Goal: Transaction & Acquisition: Purchase product/service

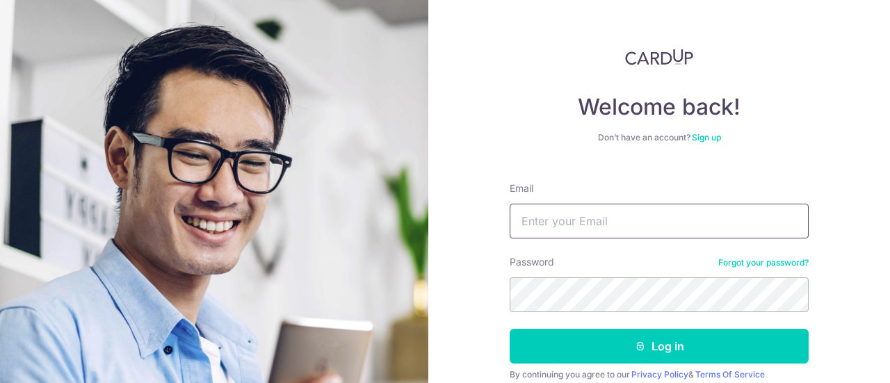
click at [623, 214] on input "Email" at bounding box center [659, 221] width 299 height 35
type input "[EMAIL_ADDRESS][DOMAIN_NAME]"
click at [510, 329] on button "Log in" at bounding box center [659, 346] width 299 height 35
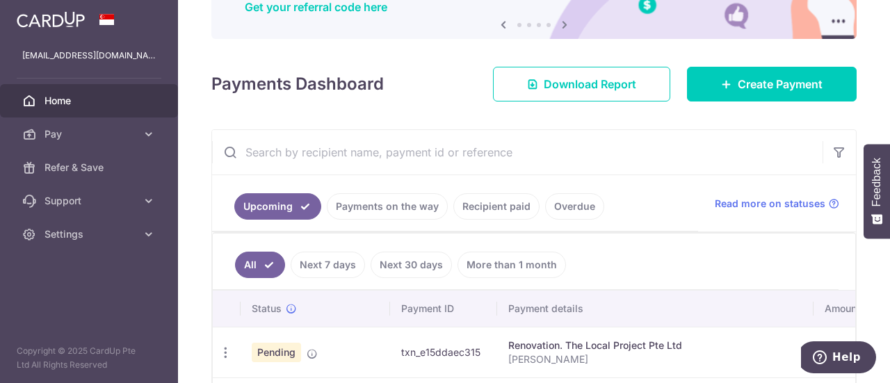
scroll to position [140, 0]
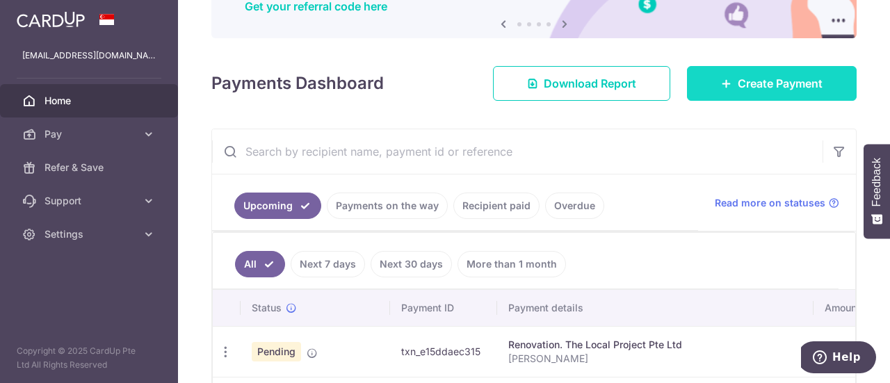
click at [784, 72] on link "Create Payment" at bounding box center [772, 83] width 170 height 35
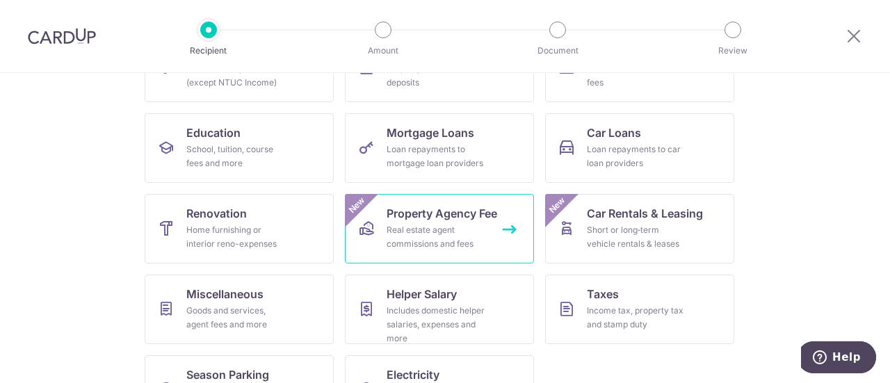
scroll to position [186, 0]
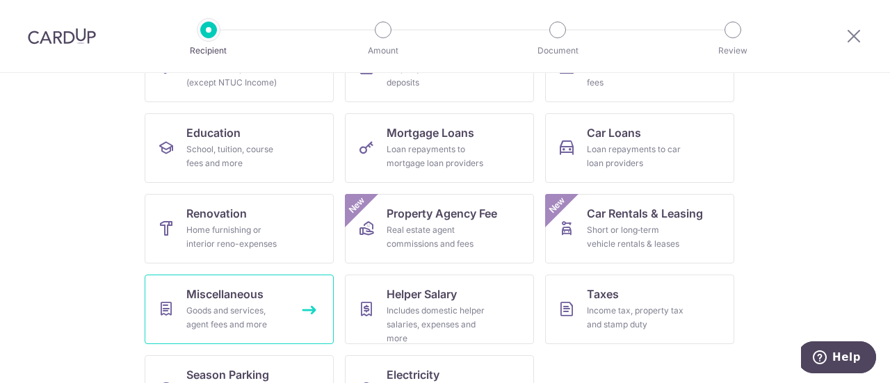
click at [258, 299] on span "Miscellaneous" at bounding box center [224, 294] width 77 height 17
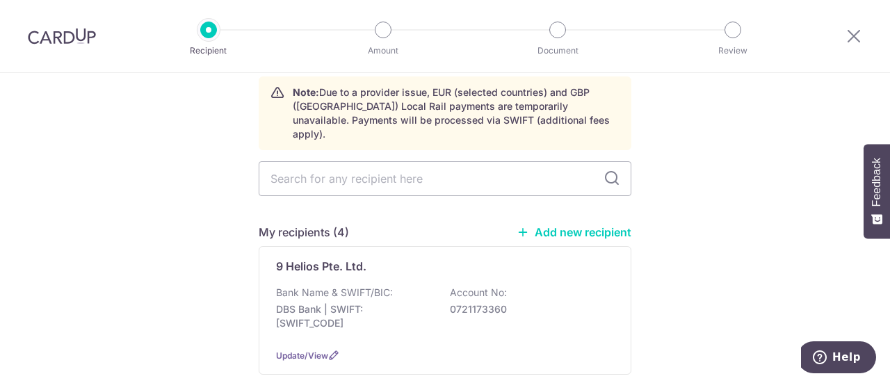
scroll to position [61, 0]
click at [551, 225] on link "Add new recipient" at bounding box center [574, 232] width 115 height 14
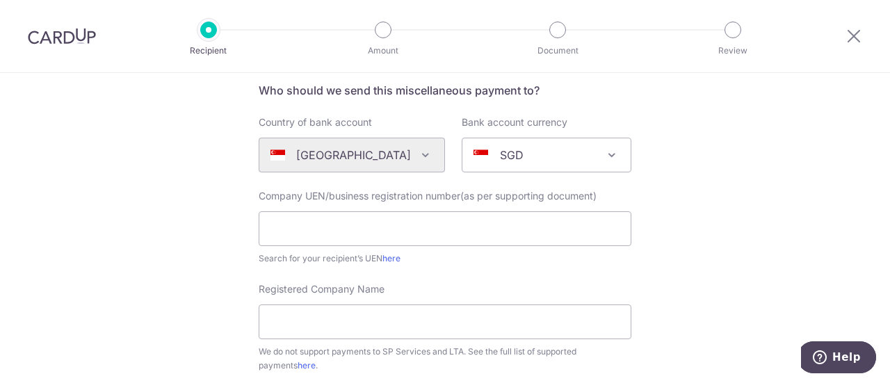
scroll to position [108, 0]
click at [363, 233] on input "text" at bounding box center [445, 228] width 373 height 35
paste input "202230042D."
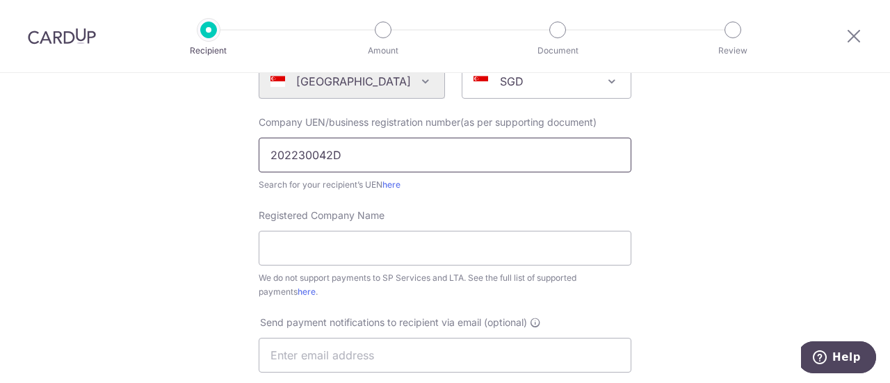
scroll to position [184, 0]
type input "202230042D"
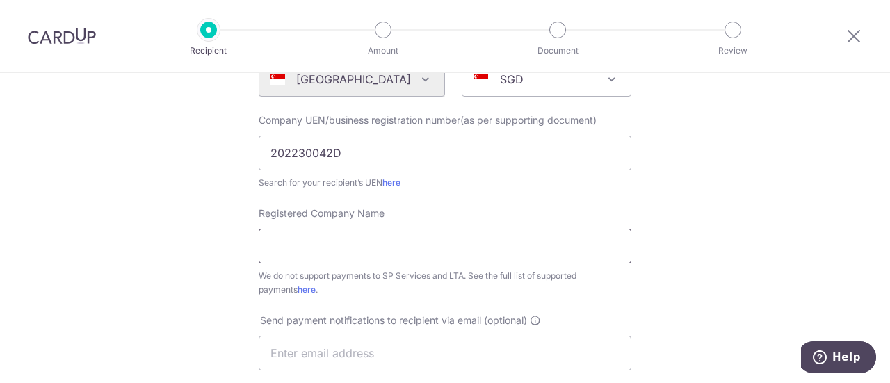
click at [320, 246] on input "Registered Company Name" at bounding box center [445, 246] width 373 height 35
paste input "GHwerkz Pte. Ltd"
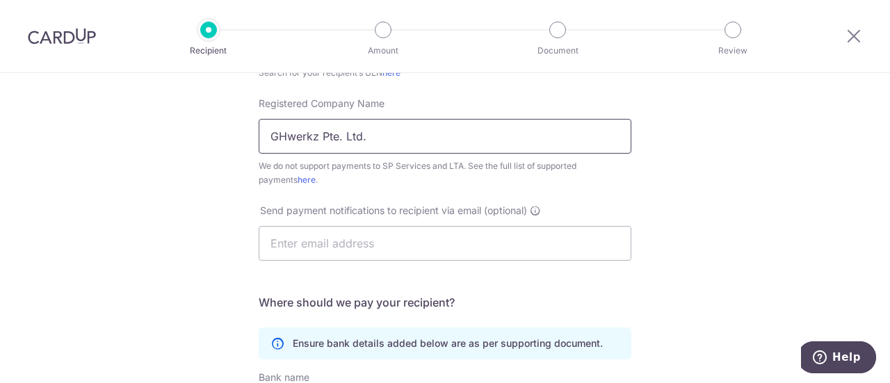
scroll to position [296, 0]
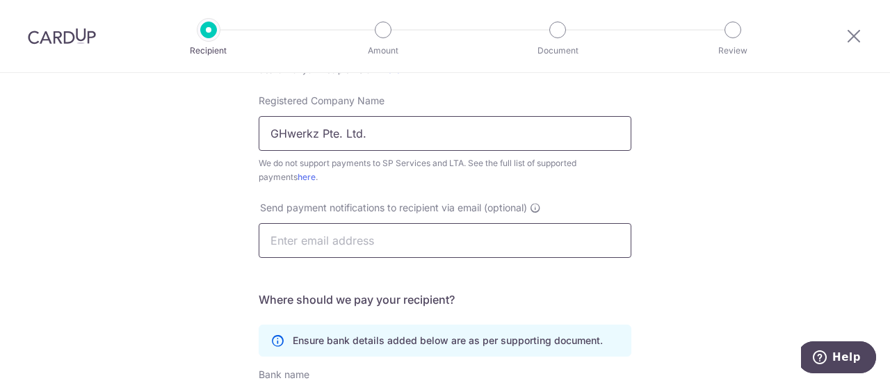
type input "GHwerkz Pte. Ltd."
click at [307, 243] on input "text" at bounding box center [445, 240] width 373 height 35
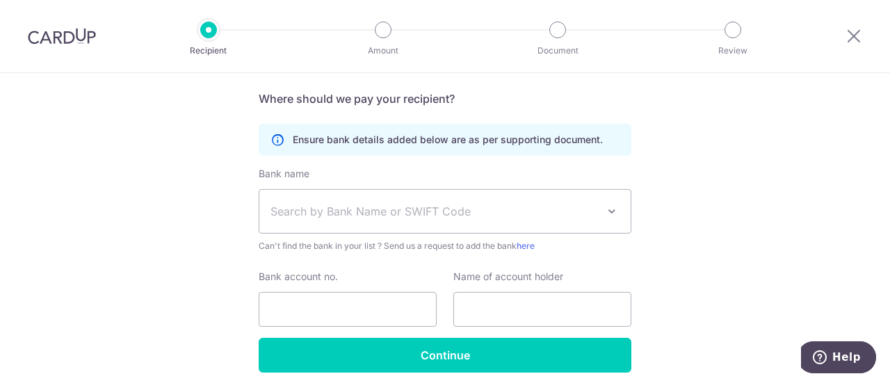
scroll to position [498, 0]
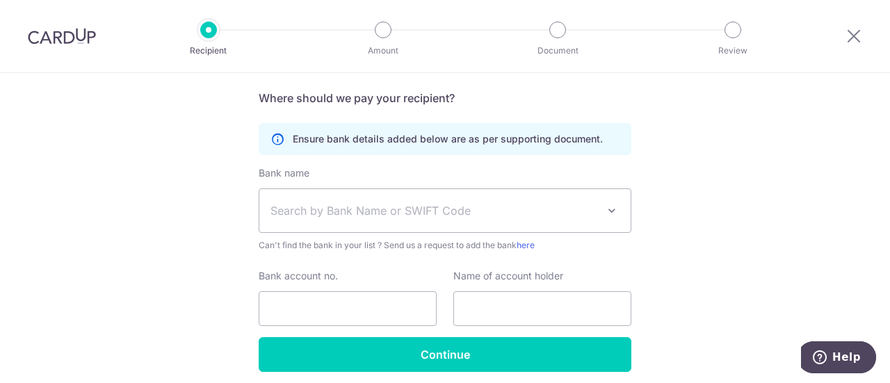
type input "[EMAIL_ADDRESS][DOMAIN_NAME]"
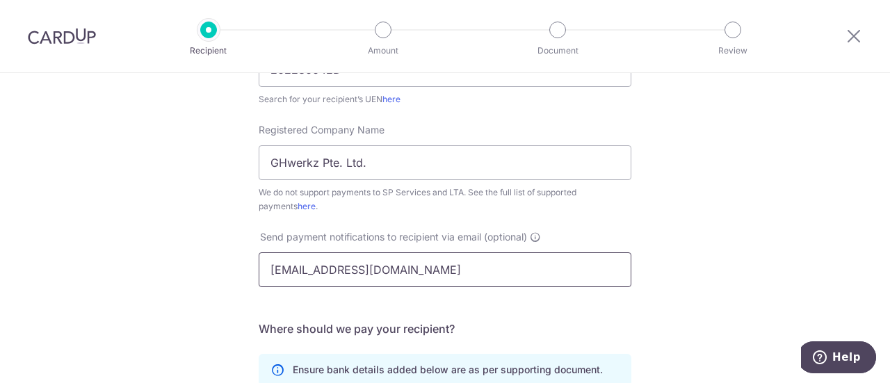
scroll to position [537, 0]
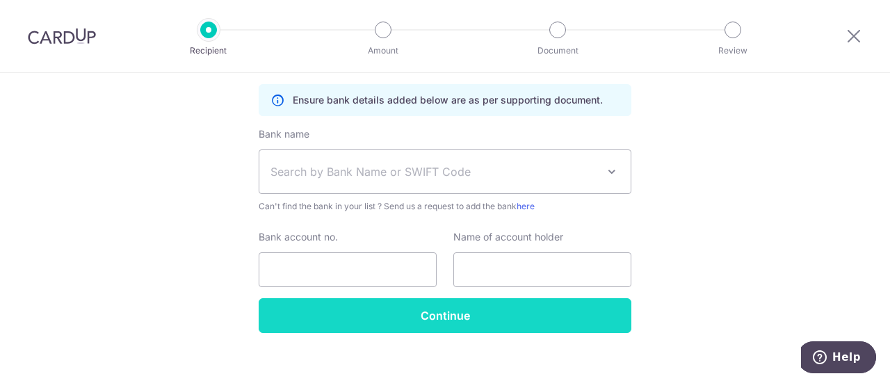
click at [415, 313] on input "Continue" at bounding box center [445, 315] width 373 height 35
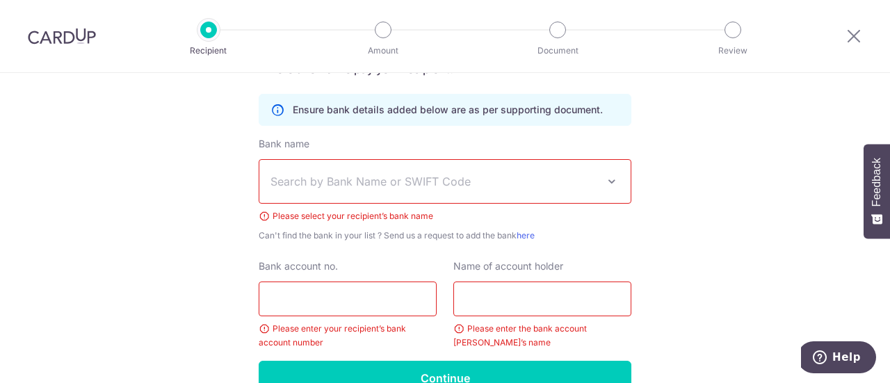
scroll to position [543, 0]
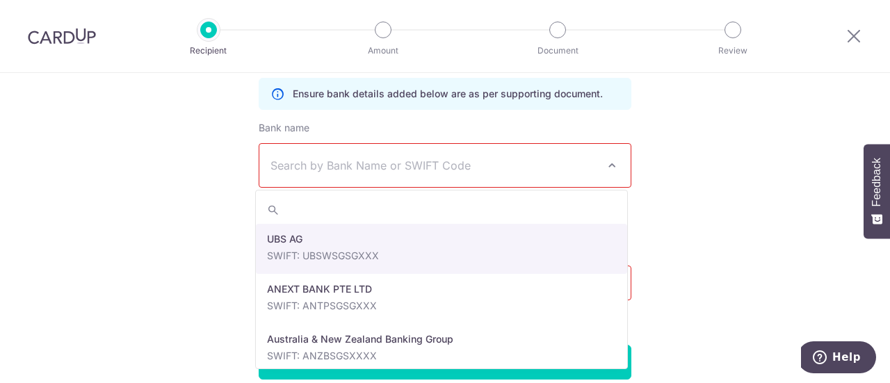
click at [466, 168] on span "Search by Bank Name or SWIFT Code" at bounding box center [433, 165] width 327 height 17
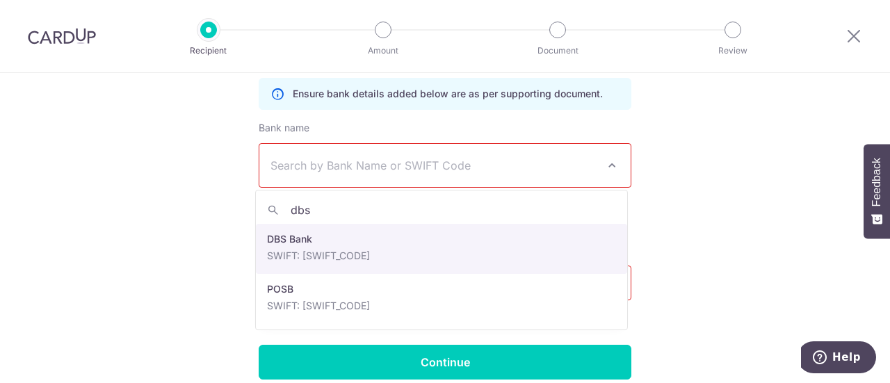
type input "dbs"
select select "6"
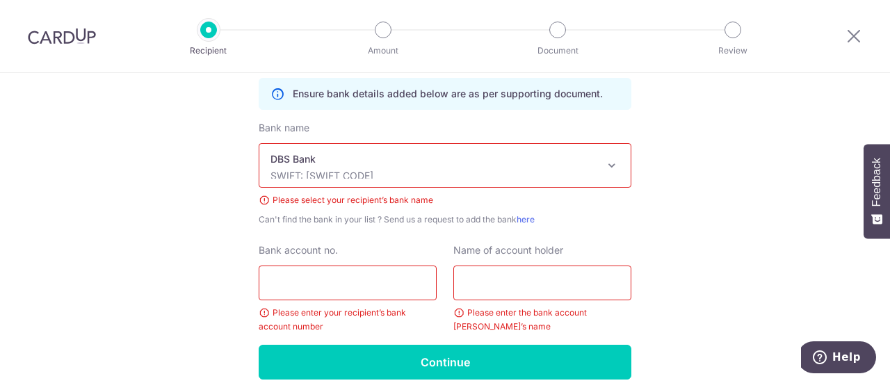
click at [358, 289] on input "Bank account no." at bounding box center [348, 283] width 178 height 35
paste input "072-884492-2"
type input "0728844922"
click at [501, 291] on input "text" at bounding box center [542, 283] width 178 height 35
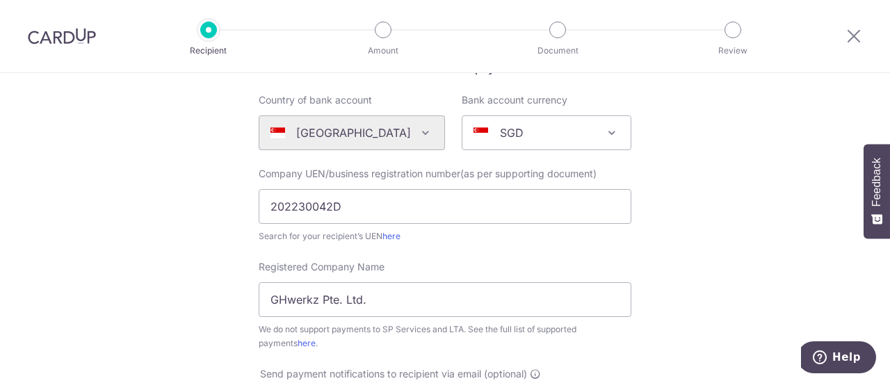
scroll to position [129, 0]
drag, startPoint x: 421, startPoint y: 297, endPoint x: 208, endPoint y: 305, distance: 213.6
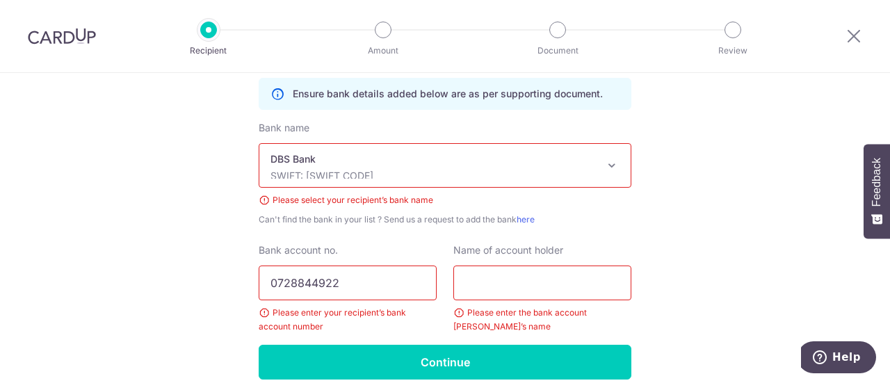
scroll to position [544, 0]
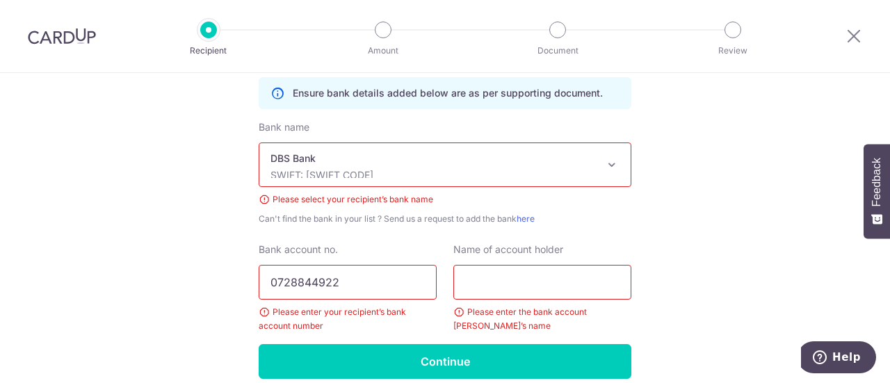
click at [508, 290] on input "text" at bounding box center [542, 282] width 178 height 35
paste input "GHwerkz Pte. Ltd."
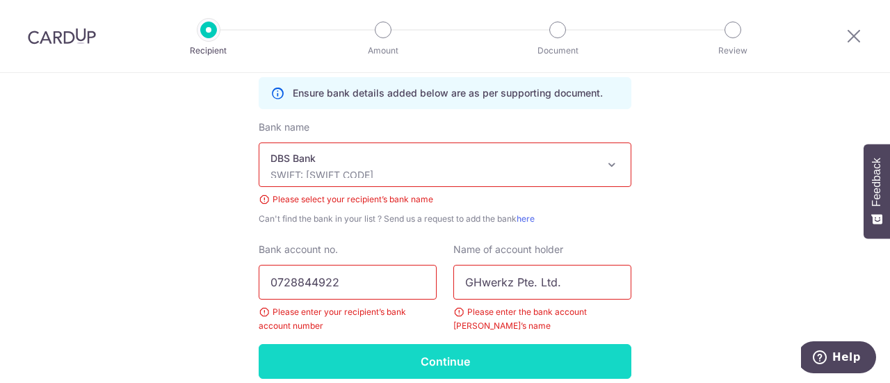
type input "GHwerkz Pte. Ltd."
click at [465, 350] on input "Continue" at bounding box center [445, 361] width 373 height 35
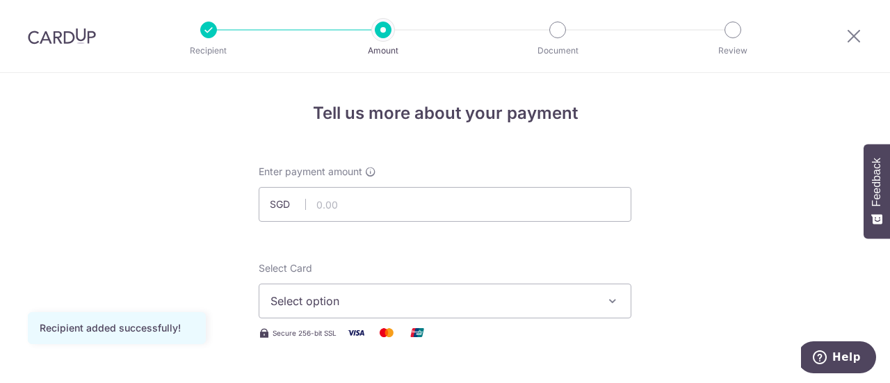
scroll to position [4, 0]
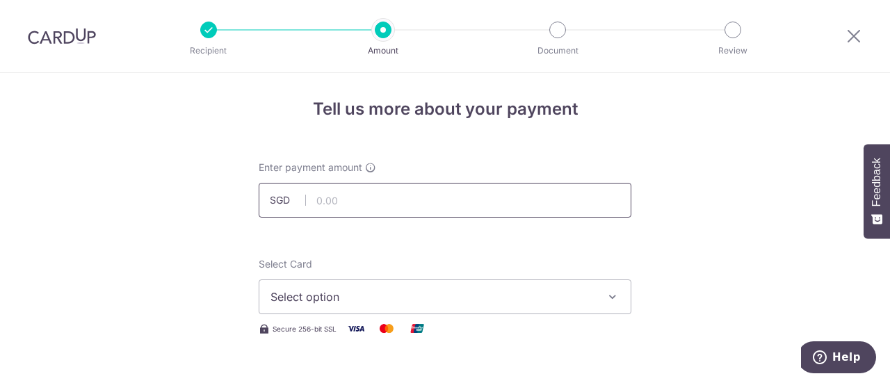
click at [348, 190] on input "text" at bounding box center [445, 200] width 373 height 35
type input "5,250.00"
click at [349, 293] on span "Select option" at bounding box center [432, 297] width 324 height 17
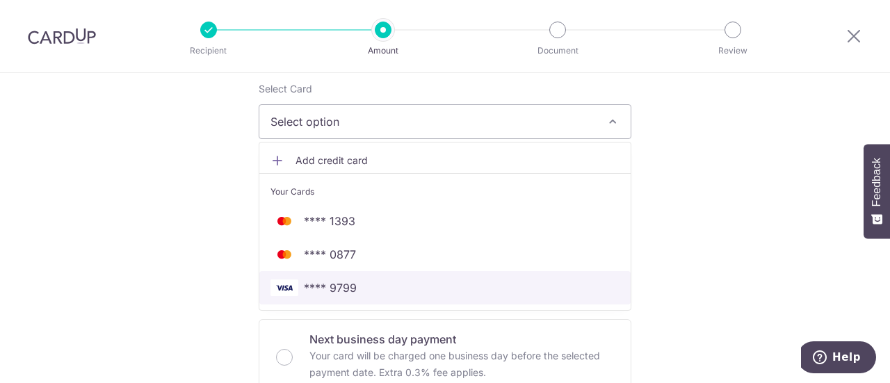
click at [342, 293] on span "**** 9799" at bounding box center [330, 288] width 53 height 17
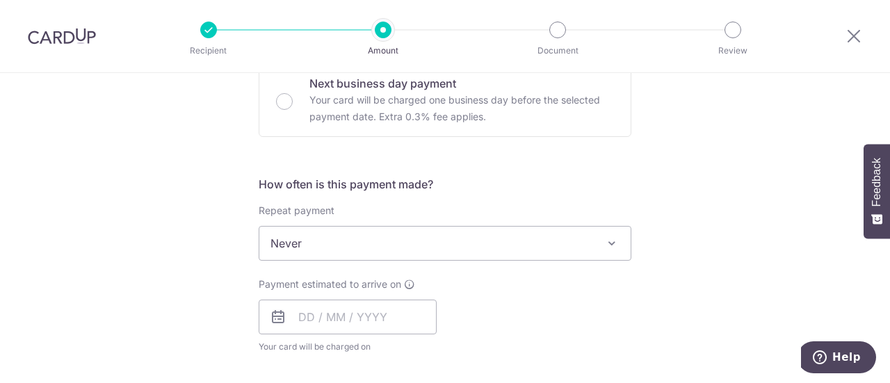
scroll to position [483, 0]
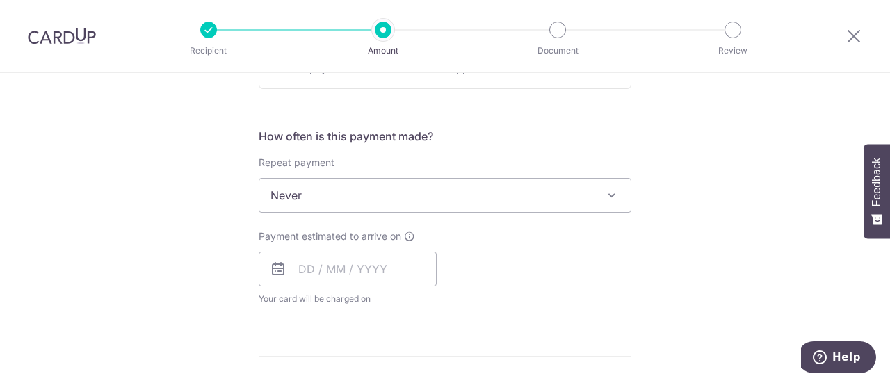
click at [349, 190] on span "Never" at bounding box center [444, 195] width 371 height 33
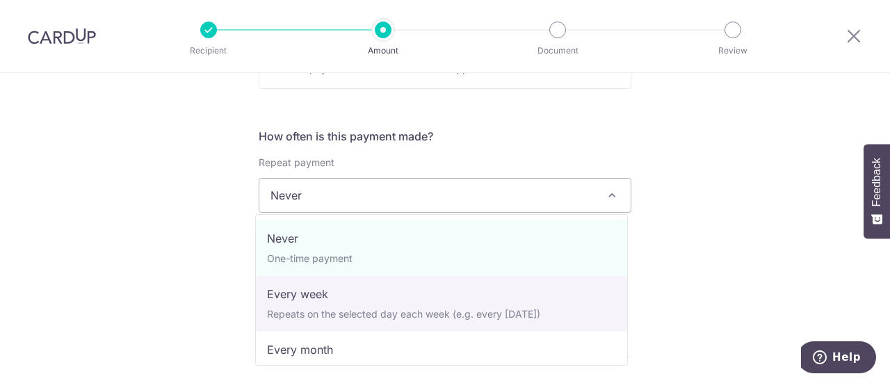
select select "2"
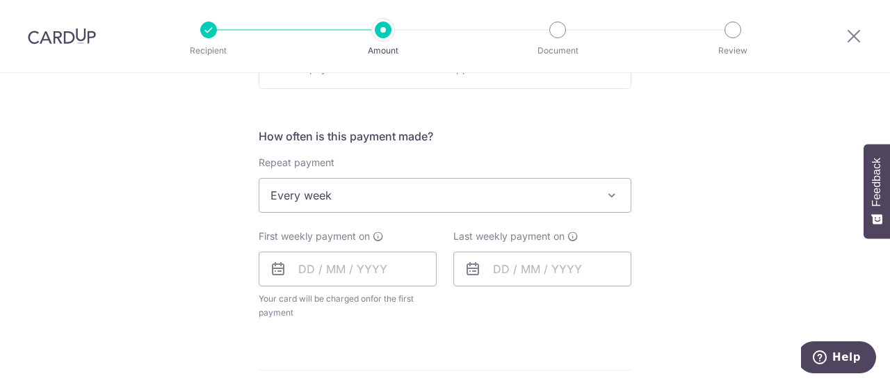
click at [155, 273] on div "Tell us more about your payment Enter payment amount SGD 5,250.00 5250.00 Recip…" at bounding box center [445, 226] width 890 height 1272
click at [318, 279] on input "text" at bounding box center [348, 269] width 178 height 35
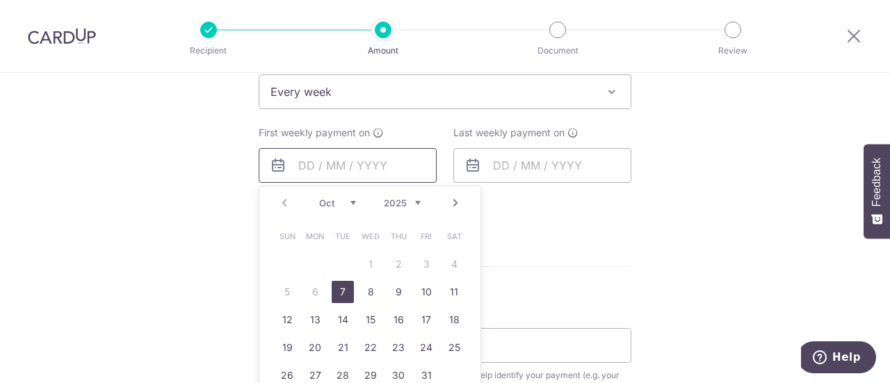
scroll to position [590, 0]
click at [343, 289] on link "7" at bounding box center [343, 289] width 22 height 22
type input "[DATE]"
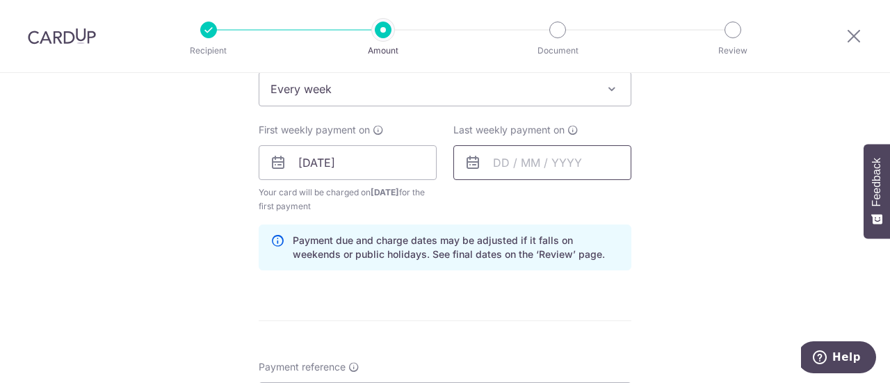
click at [533, 166] on input "text" at bounding box center [542, 162] width 178 height 35
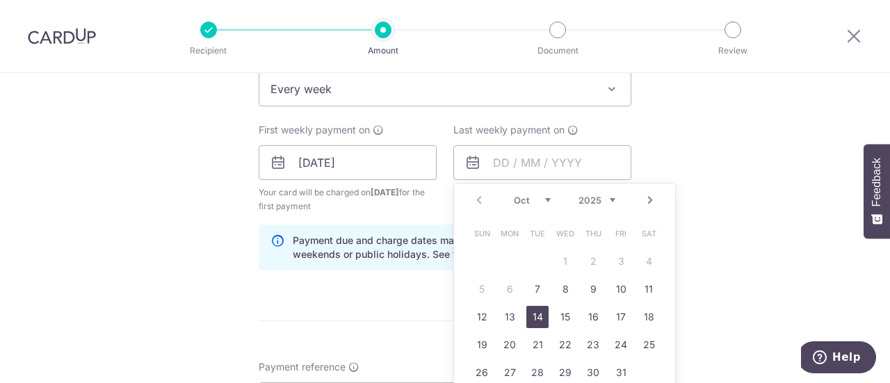
click at [533, 318] on link "14" at bounding box center [537, 317] width 22 height 22
type input "[DATE]"
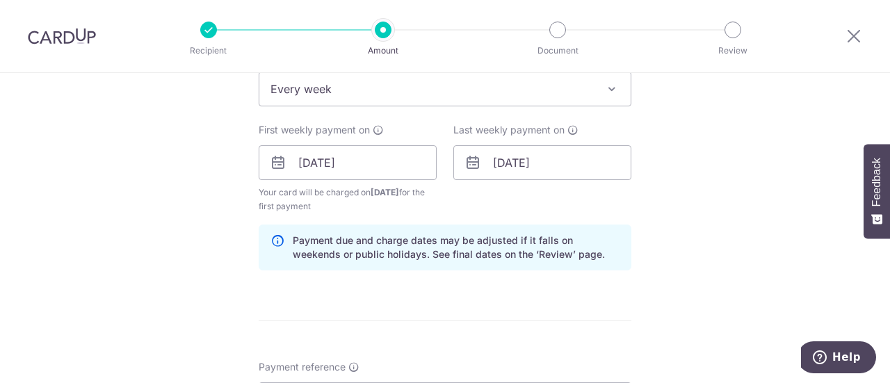
click at [709, 225] on div "Tell us more about your payment Enter payment amount SGD 5,250.00 5250.00 Recip…" at bounding box center [445, 147] width 890 height 1329
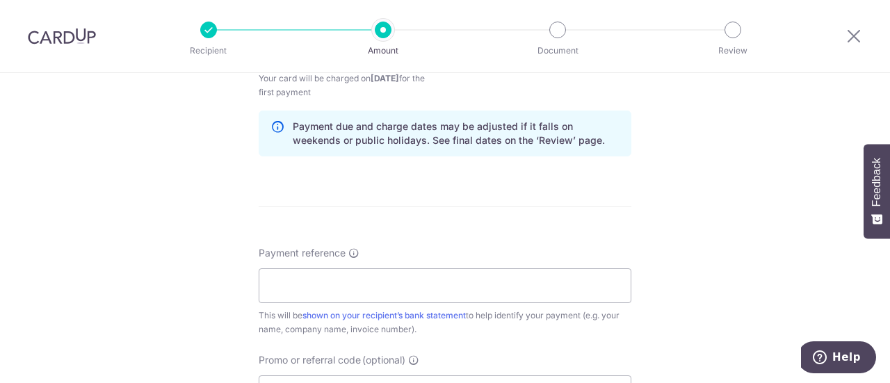
scroll to position [705, 0]
click at [532, 284] on input "Payment reference" at bounding box center [445, 284] width 373 height 35
paste input "QUO20250912"
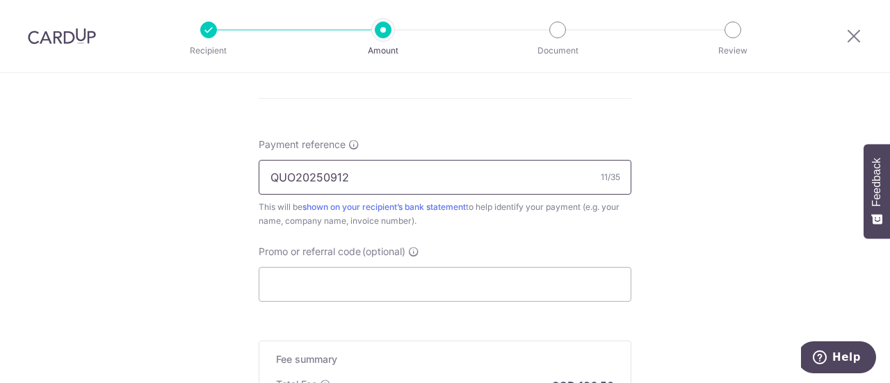
scroll to position [825, 0]
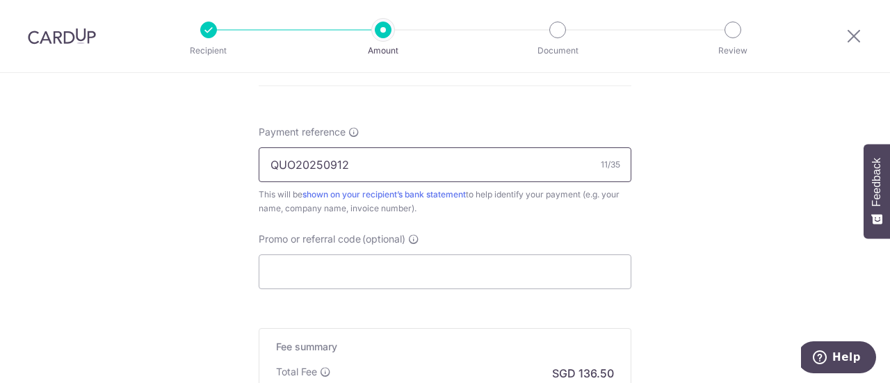
type input "QUO20250912"
click at [506, 260] on input "Promo or referral code (optional)" at bounding box center [445, 271] width 373 height 35
paste input "3HOME25R"
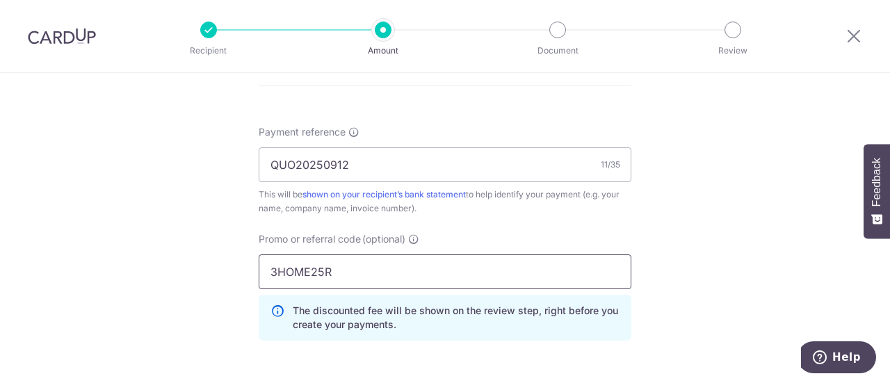
type input "3HOME25R"
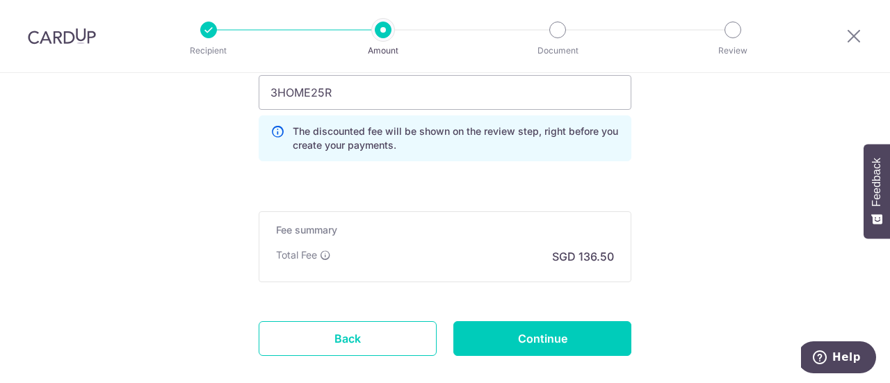
scroll to position [1009, 0]
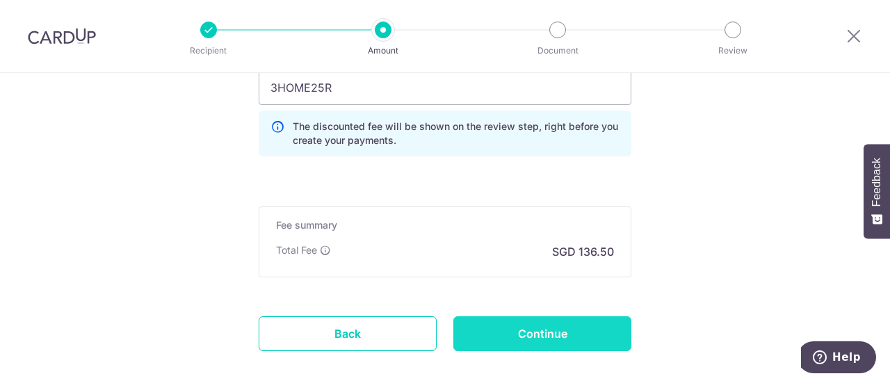
click at [537, 322] on input "Continue" at bounding box center [542, 333] width 178 height 35
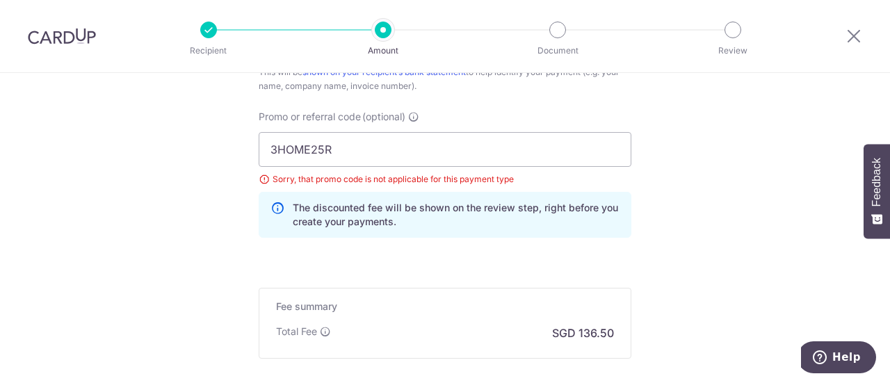
scroll to position [873, 0]
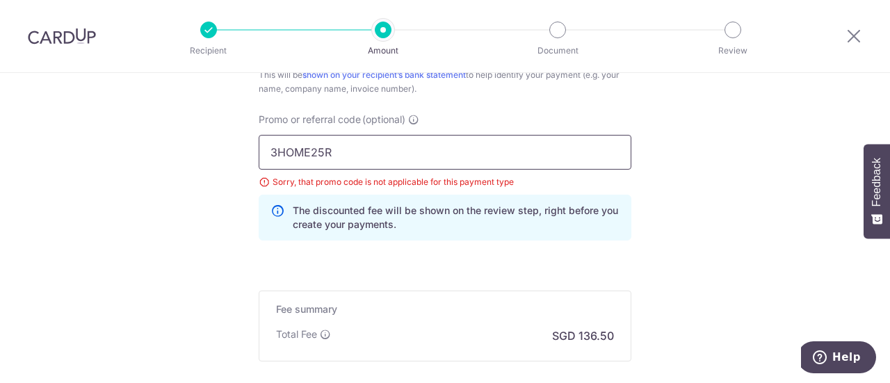
click at [345, 141] on input "3HOME25R" at bounding box center [445, 152] width 373 height 35
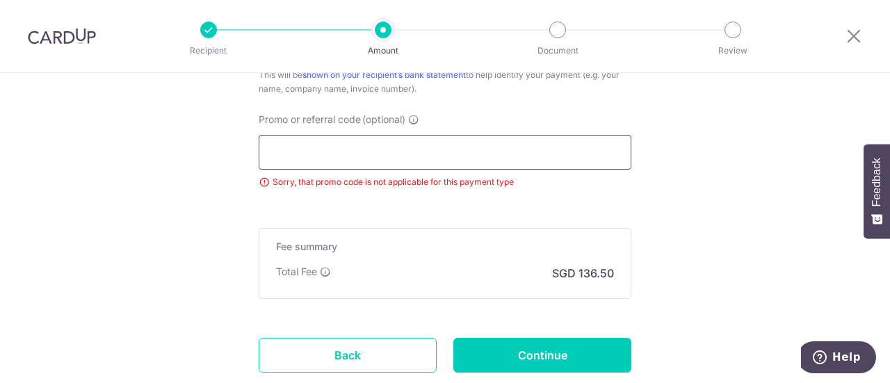
paste input "RENO25ONE"
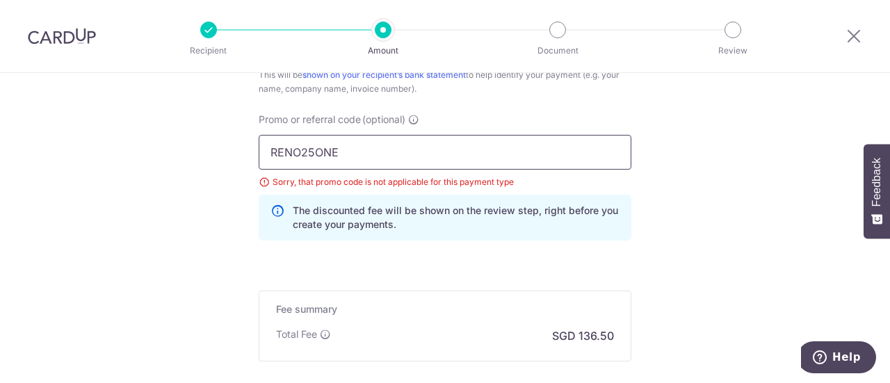
scroll to position [940, 0]
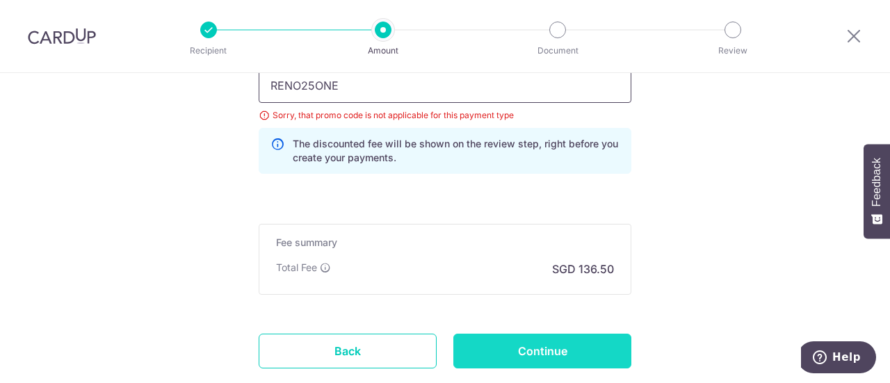
type input "RENO25ONE"
click at [515, 342] on input "Continue" at bounding box center [542, 351] width 178 height 35
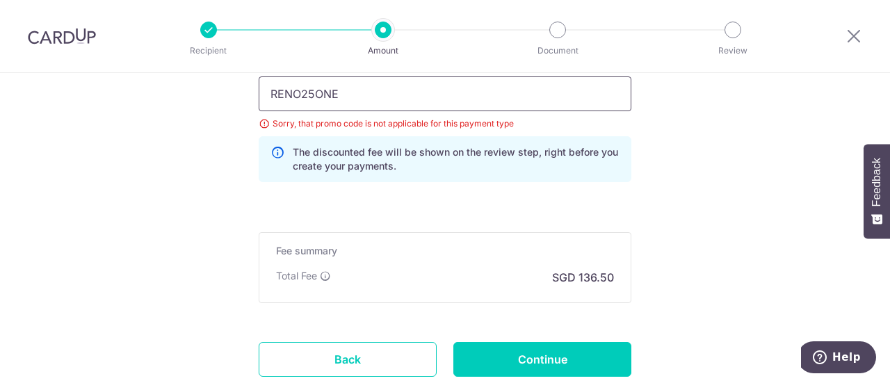
click at [402, 97] on input "RENO25ONE" at bounding box center [445, 93] width 373 height 35
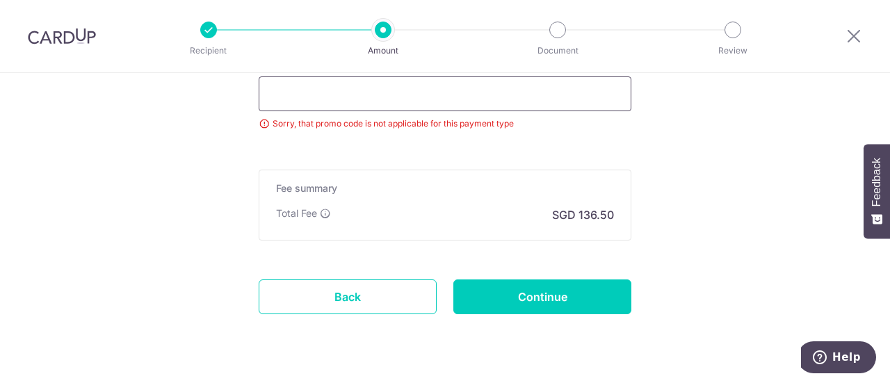
paste input "REC185"
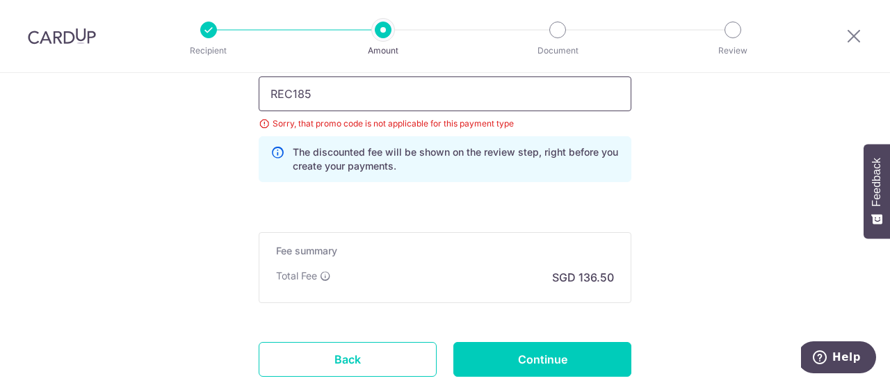
type input "REC185"
click at [565, 348] on input "Continue" at bounding box center [542, 359] width 178 height 35
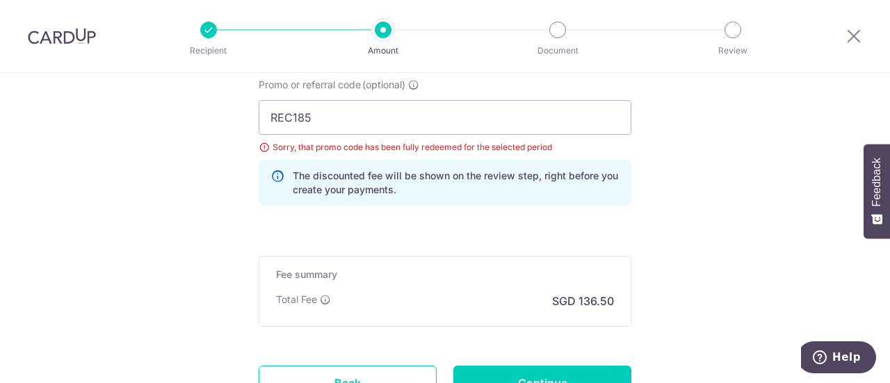
scroll to position [898, 0]
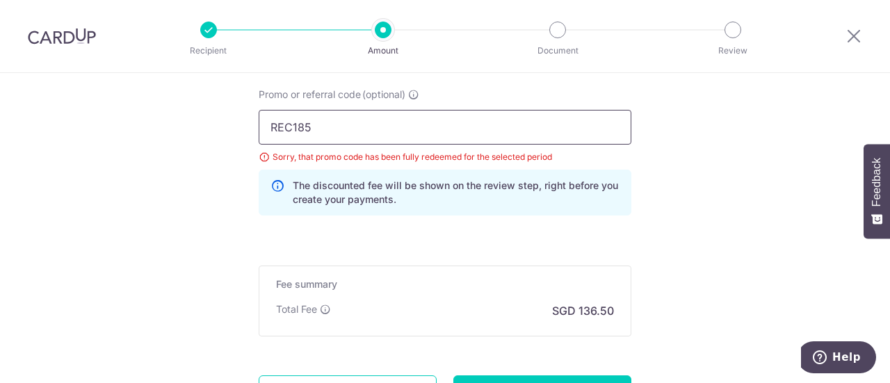
drag, startPoint x: 350, startPoint y: 126, endPoint x: 468, endPoint y: 80, distance: 126.2
click at [468, 80] on div "Payment reference QUO20250912 11/35 This will be shown on your recipient’s bank…" at bounding box center [445, 104] width 373 height 246
paste input "RENO25ONE"
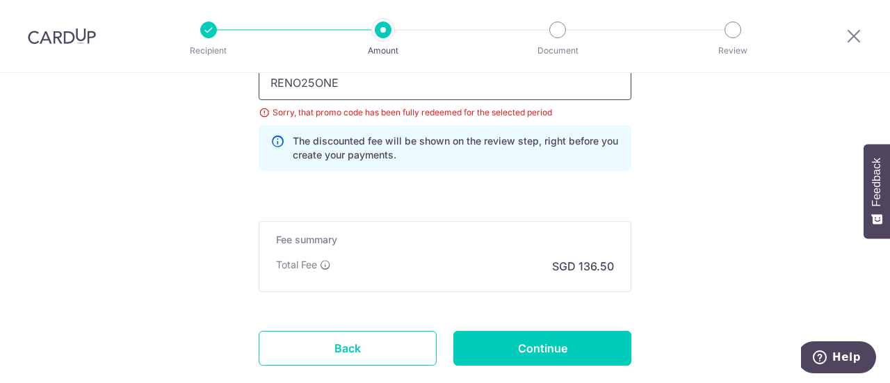
scroll to position [944, 0]
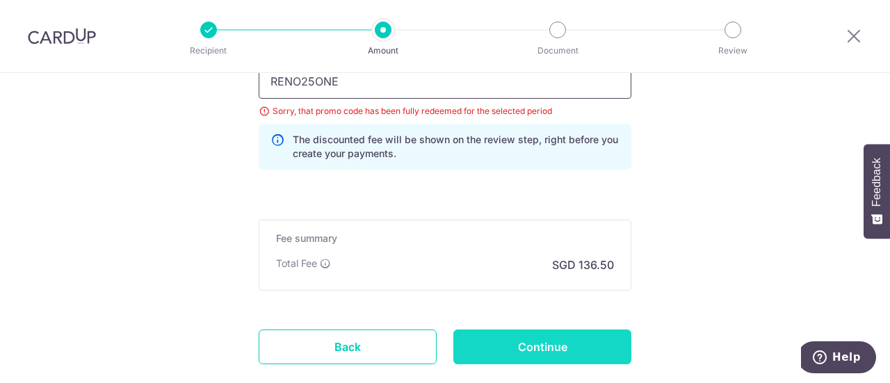
type input "RENO25ONE"
click at [551, 348] on input "Continue" at bounding box center [542, 347] width 178 height 35
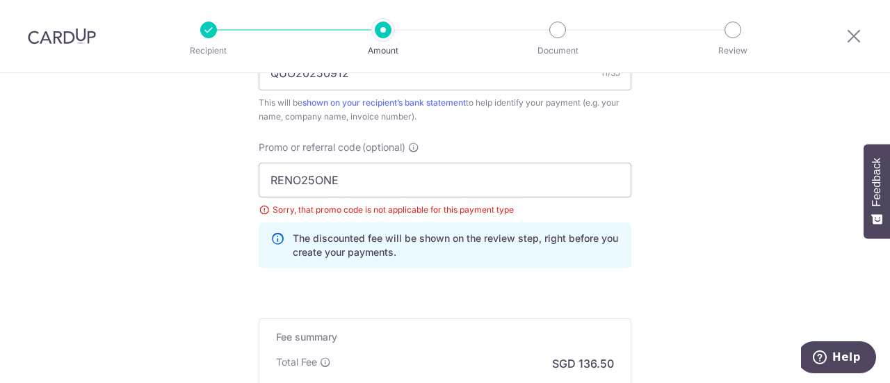
scroll to position [844, 0]
drag, startPoint x: 357, startPoint y: 174, endPoint x: 199, endPoint y: 147, distance: 160.8
paste input "3HOME25R"
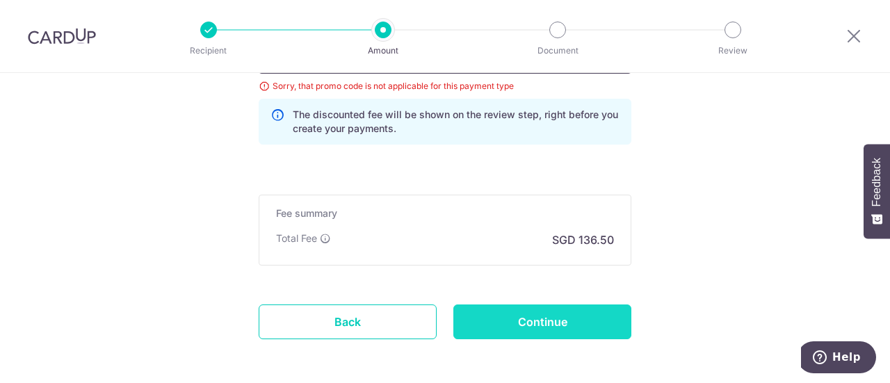
type input "3HOME25R"
click at [572, 305] on input "Continue" at bounding box center [542, 322] width 178 height 35
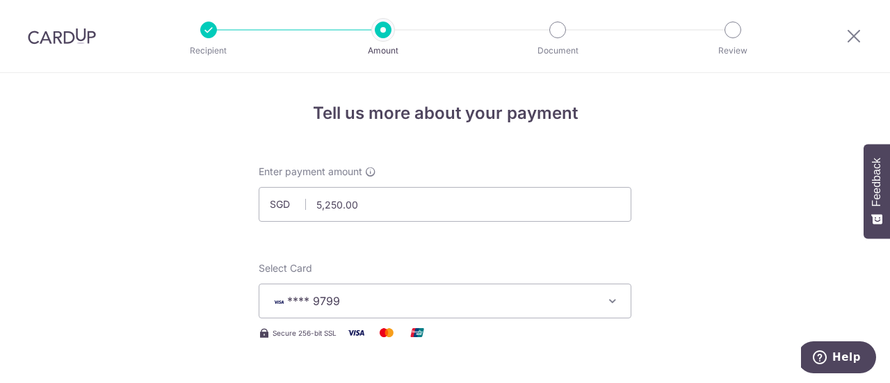
click at [202, 27] on div at bounding box center [208, 30] width 17 height 17
click at [854, 42] on icon at bounding box center [854, 35] width 17 height 17
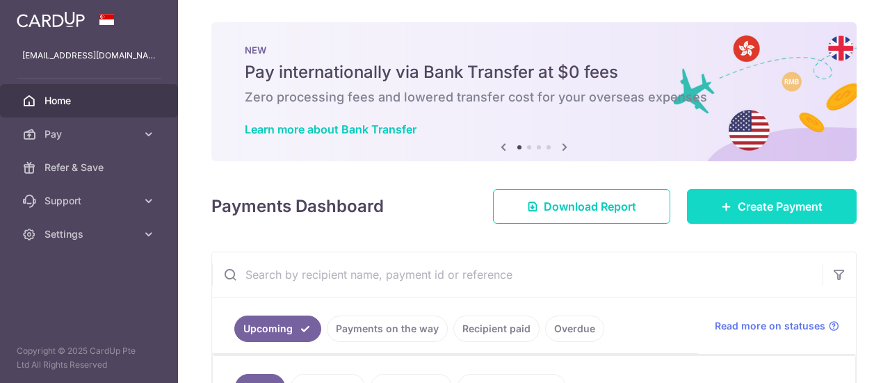
click at [768, 211] on span "Create Payment" at bounding box center [780, 206] width 85 height 17
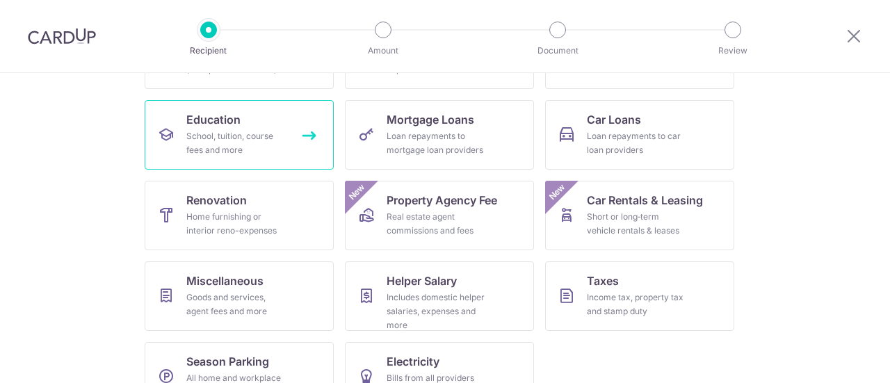
scroll to position [202, 0]
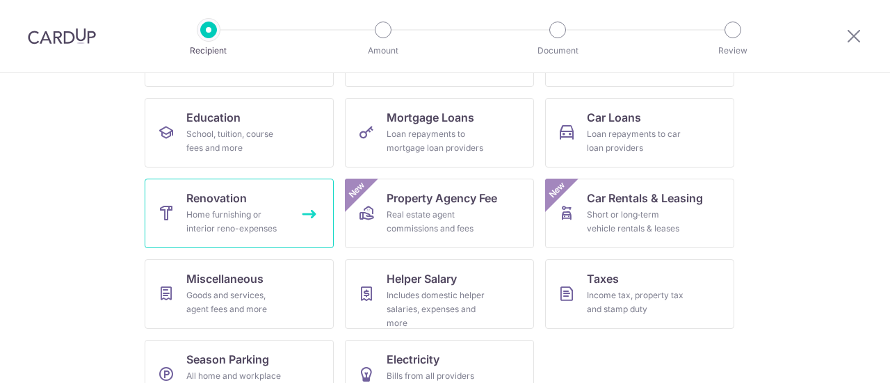
click at [277, 214] on div "Home furnishing or interior reno-expenses" at bounding box center [236, 222] width 100 height 28
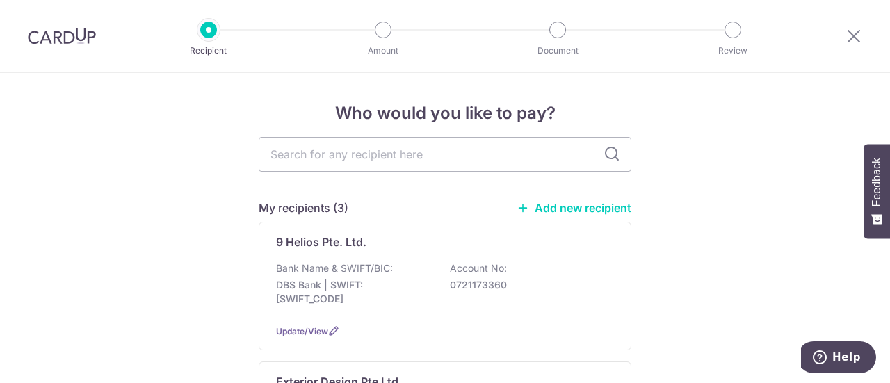
click at [584, 206] on link "Add new recipient" at bounding box center [574, 208] width 115 height 14
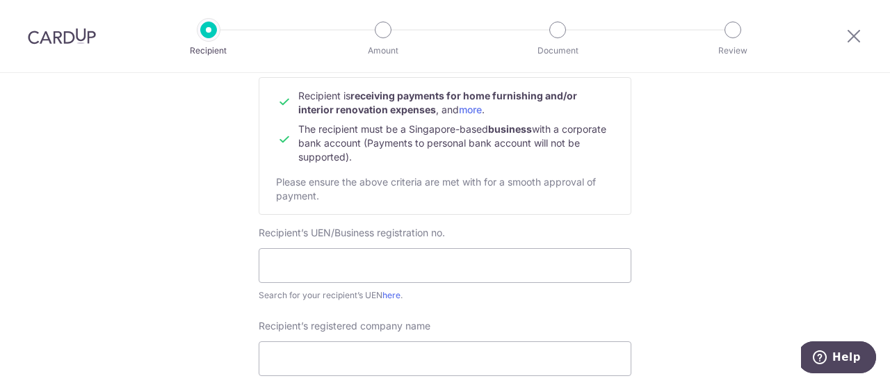
scroll to position [147, 0]
click at [339, 247] on input "text" at bounding box center [445, 264] width 373 height 35
paste input "202230042D."
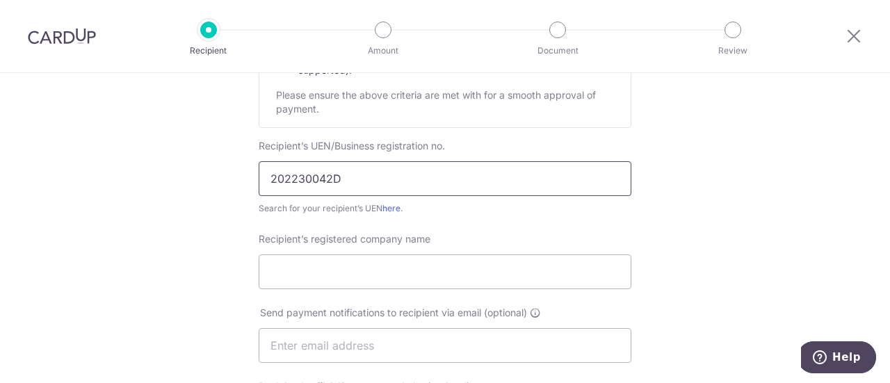
scroll to position [236, 0]
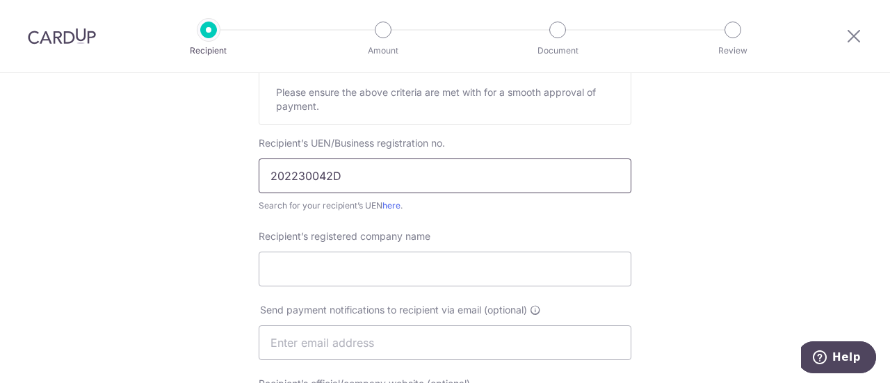
type input "202230042D"
click at [312, 259] on input "Recipient’s registered company name" at bounding box center [445, 269] width 373 height 35
paste input "GHwerkz Pte. Ltd."
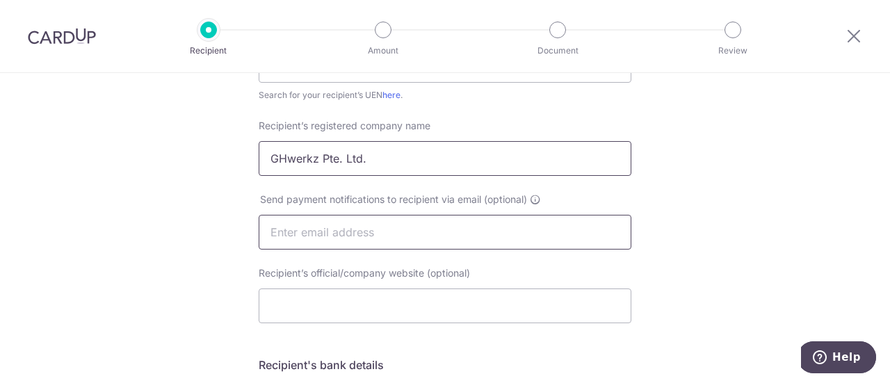
type input "GHwerkz Pte. Ltd."
click at [353, 245] on input "text" at bounding box center [445, 232] width 373 height 35
type input "[EMAIL_ADDRESS][DOMAIN_NAME]"
click at [337, 305] on input "Recipient’s official/company website (optional)" at bounding box center [445, 306] width 373 height 35
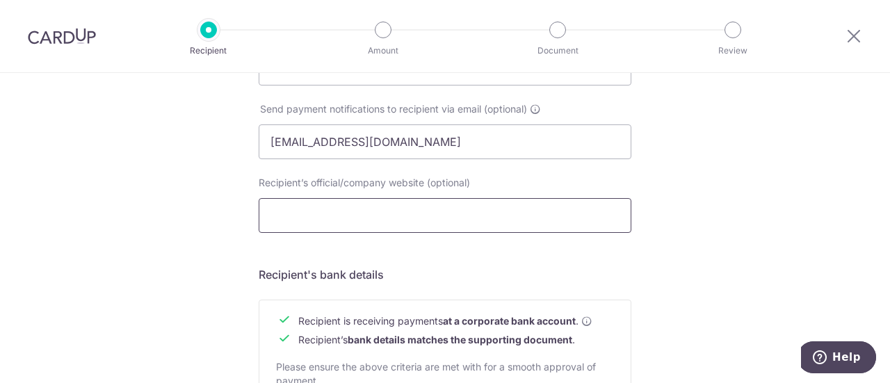
scroll to position [439, 0]
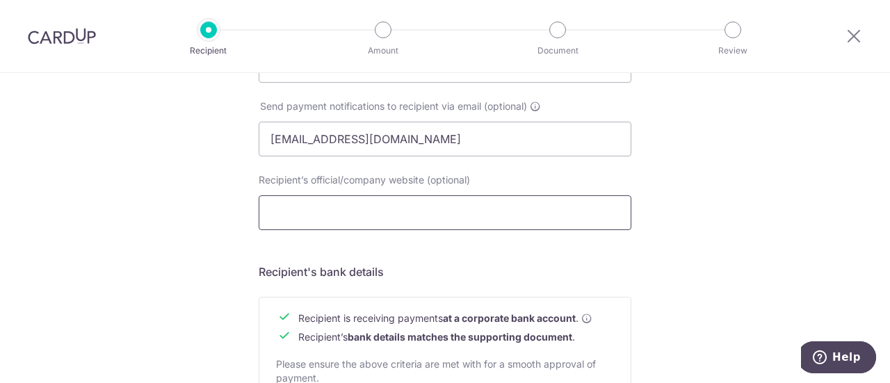
paste input "GHwerkz Pte. Ltd."
type input "GHwerkz Pte. Ltd."
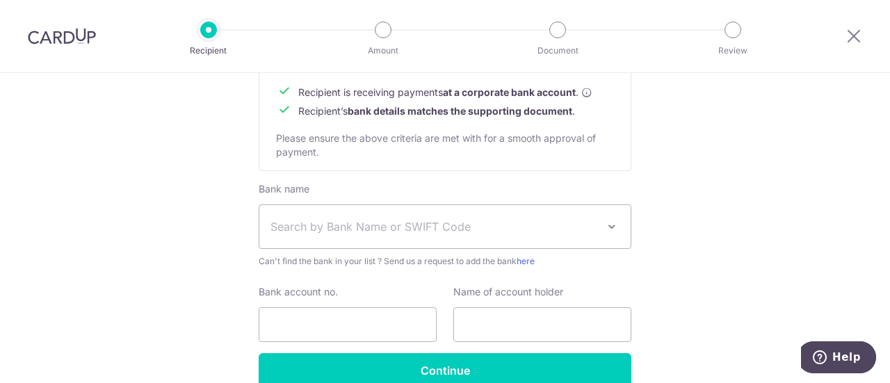
scroll to position [666, 0]
click at [355, 223] on span "Search by Bank Name or SWIFT Code" at bounding box center [433, 226] width 327 height 17
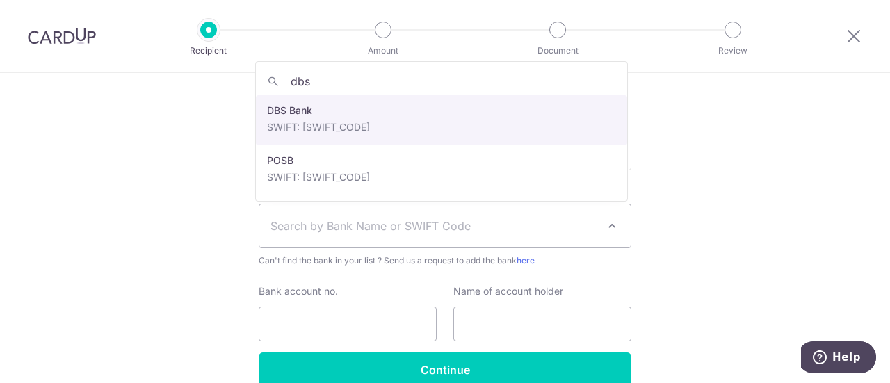
type input "dbs"
select select "6"
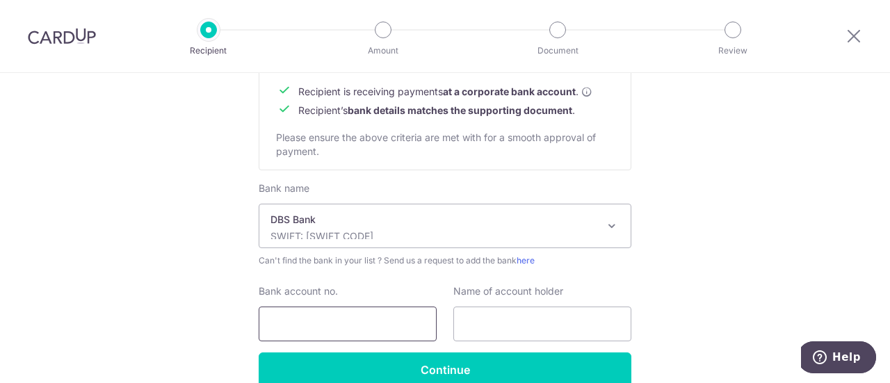
click at [310, 323] on input "Bank account no." at bounding box center [348, 324] width 178 height 35
paste input "072-884492-2"
type input "0728844922"
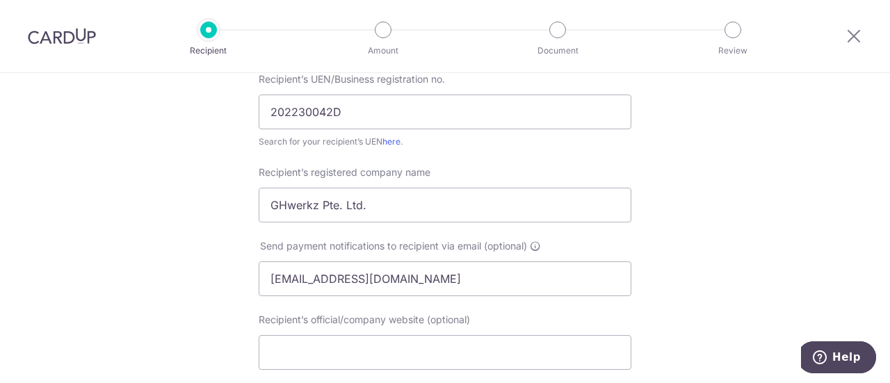
scroll to position [288, 0]
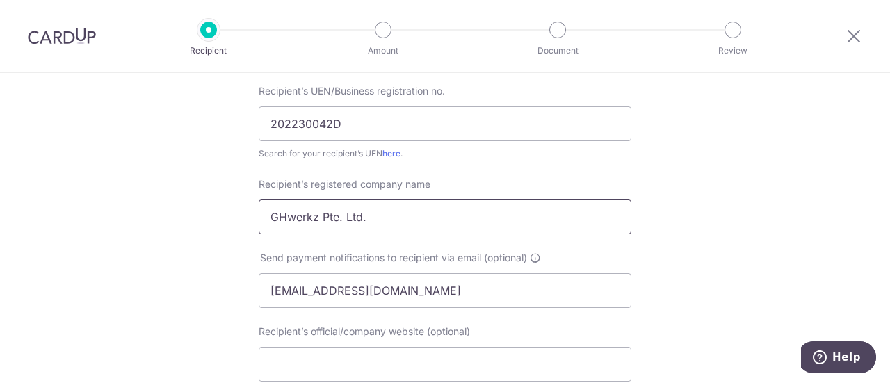
click at [449, 220] on input "GHwerkz Pte. Ltd." at bounding box center [445, 217] width 373 height 35
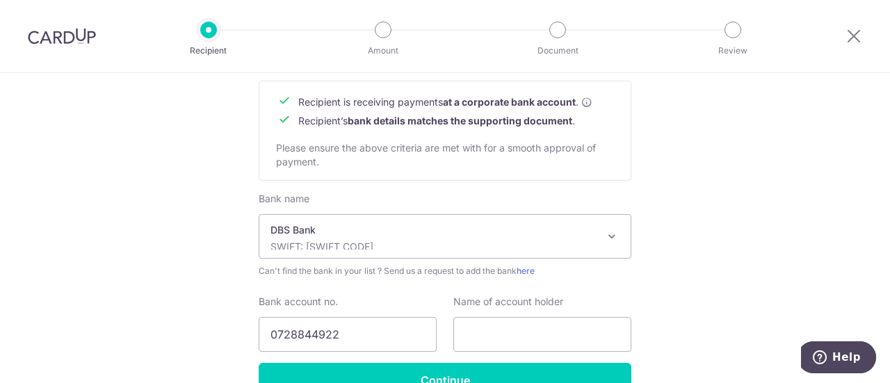
scroll to position [656, 0]
click at [496, 326] on input "text" at bounding box center [542, 333] width 178 height 35
paste input "GHwerkz Pte. Ltd."
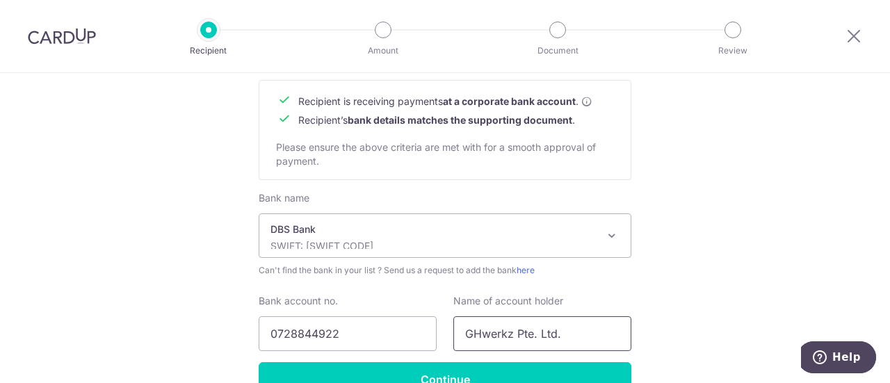
scroll to position [735, 0]
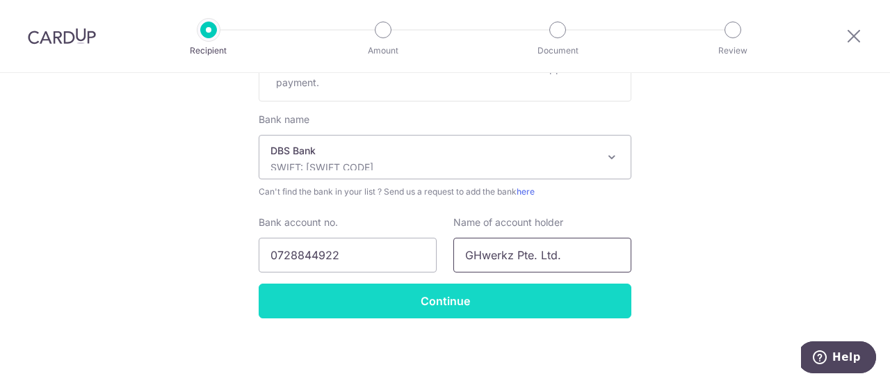
type input "GHwerkz Pte. Ltd."
click at [440, 315] on input "Continue" at bounding box center [445, 301] width 373 height 35
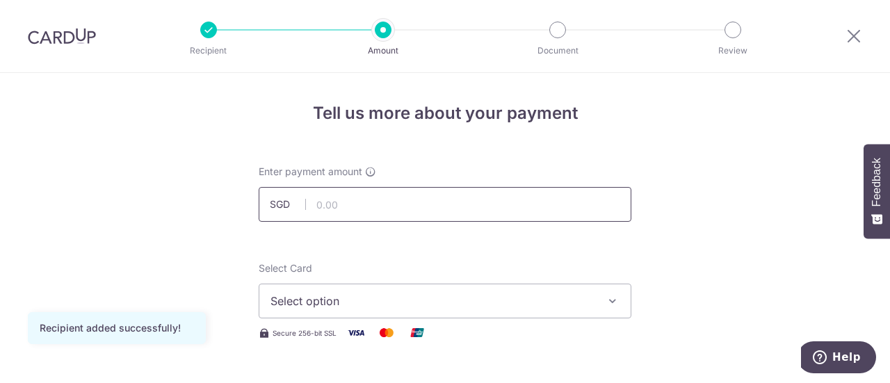
scroll to position [35, 0]
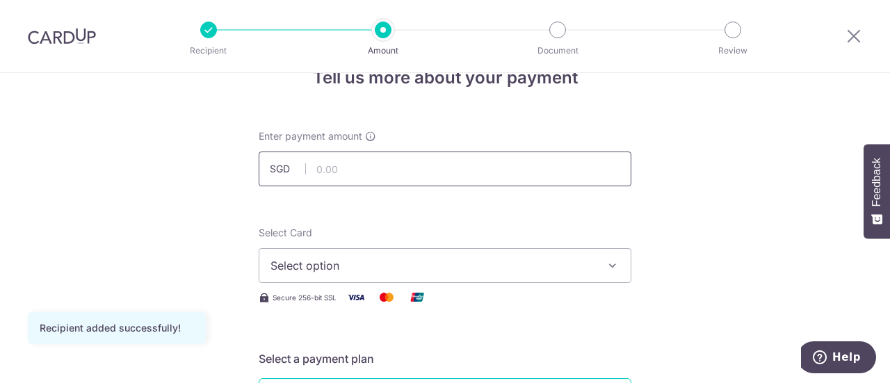
click at [397, 168] on input "text" at bounding box center [445, 169] width 373 height 35
type input "5,250.00"
click at [341, 263] on span "Select option" at bounding box center [432, 265] width 324 height 17
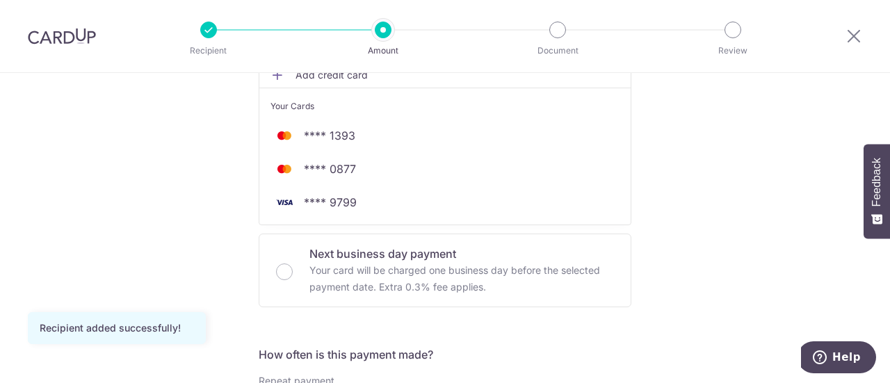
scroll to position [268, 0]
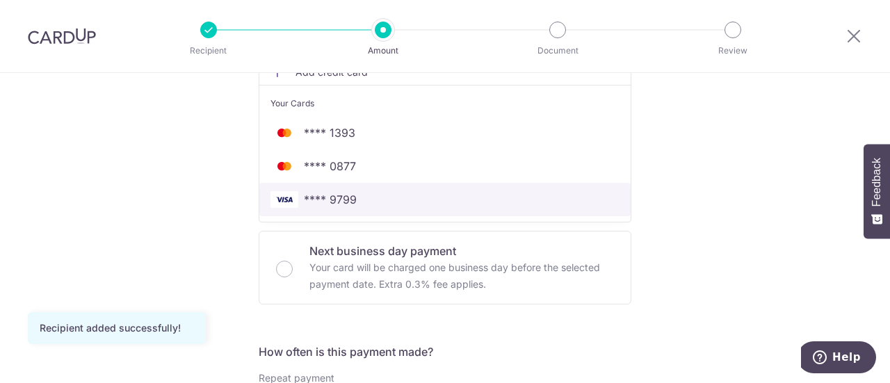
click at [338, 200] on span "**** 9799" at bounding box center [330, 199] width 53 height 17
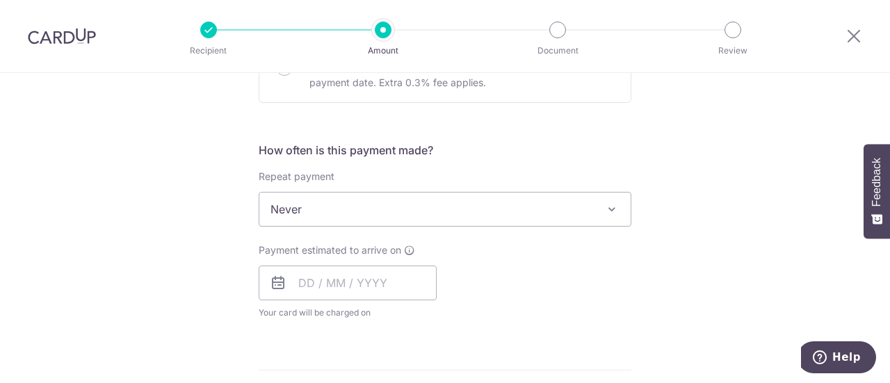
scroll to position [479, 0]
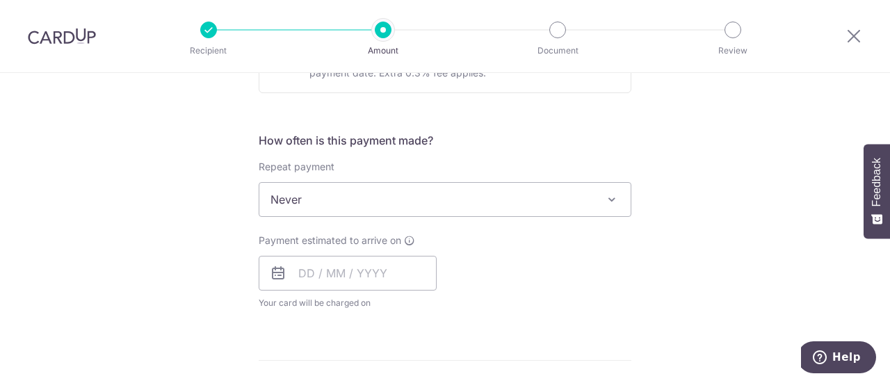
click at [327, 197] on span "Never" at bounding box center [444, 199] width 371 height 33
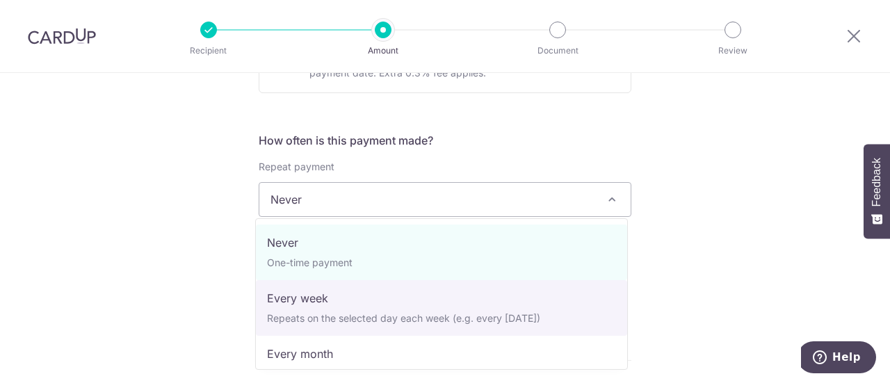
select select "2"
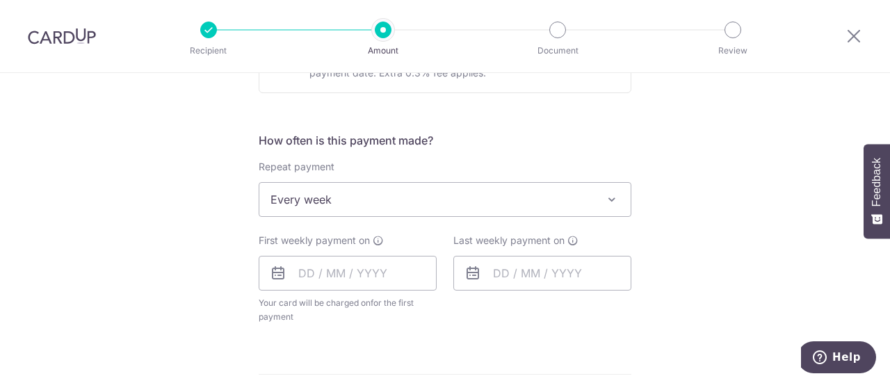
click at [193, 268] on div "Tell us more about your payment Enter payment amount SGD 5,250.00 5250.00 Recip…" at bounding box center [445, 276] width 890 height 1365
click at [316, 264] on input "text" at bounding box center [348, 273] width 178 height 35
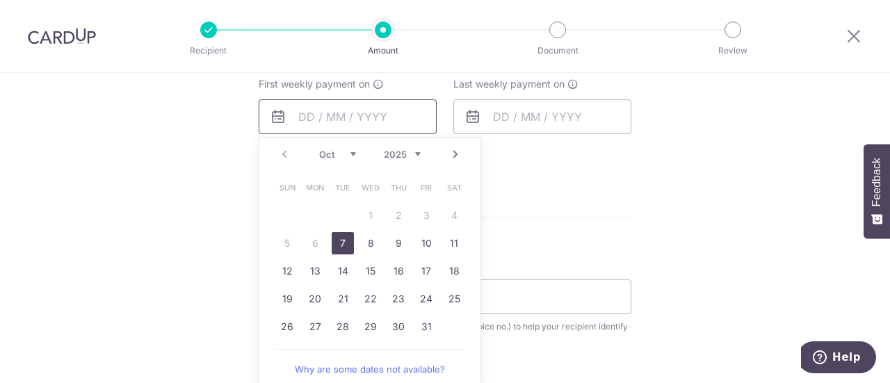
scroll to position [636, 0]
click at [341, 241] on link "7" at bounding box center [343, 243] width 22 height 22
type input "[DATE]"
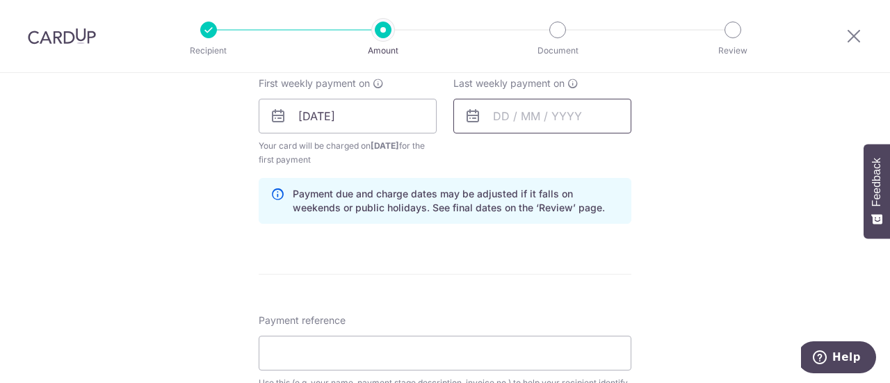
click at [517, 123] on input "text" at bounding box center [542, 116] width 178 height 35
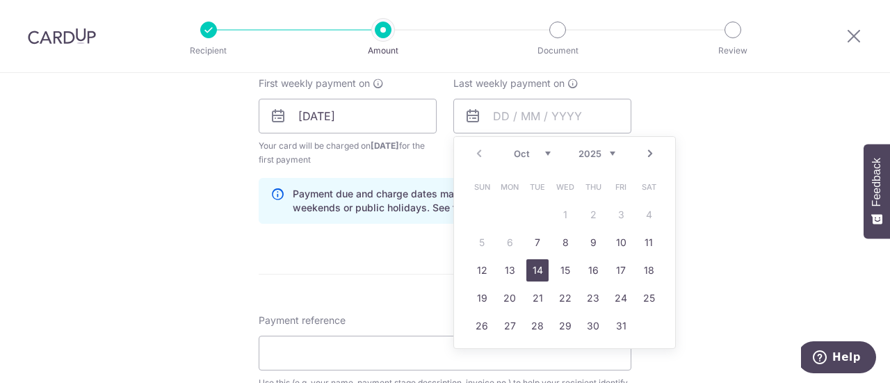
click at [533, 263] on link "14" at bounding box center [537, 270] width 22 height 22
type input "[DATE]"
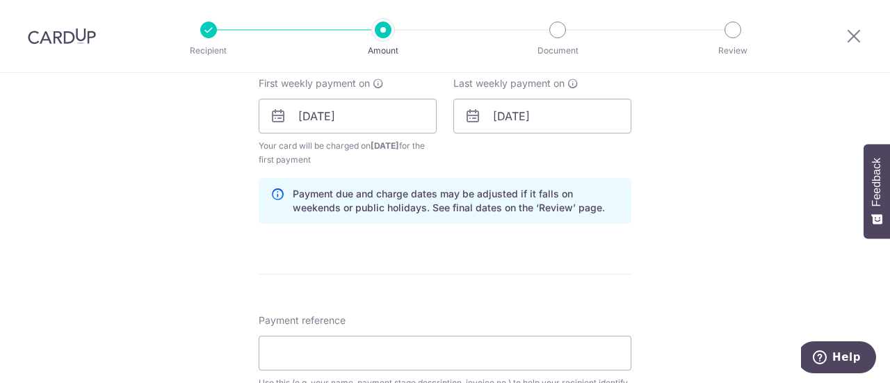
click at [192, 223] on div "Tell us more about your payment Enter payment amount SGD 5,250.00 5250.00 Recip…" at bounding box center [445, 148] width 890 height 1422
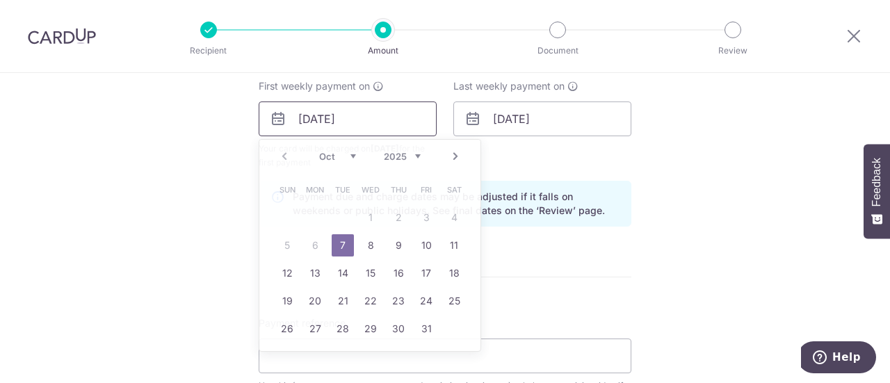
click at [360, 108] on input "[DATE]" at bounding box center [348, 119] width 178 height 35
click at [337, 243] on link "7" at bounding box center [343, 245] width 22 height 22
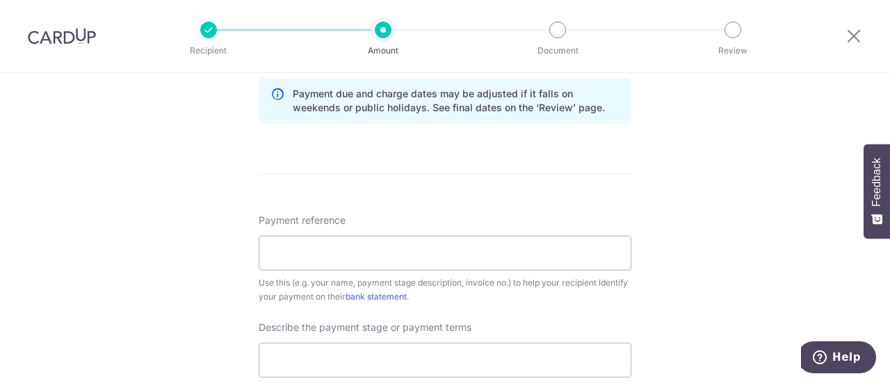
scroll to position [738, 0]
click at [308, 245] on input "Payment reference" at bounding box center [445, 251] width 373 height 35
paste input "QUO20250912"
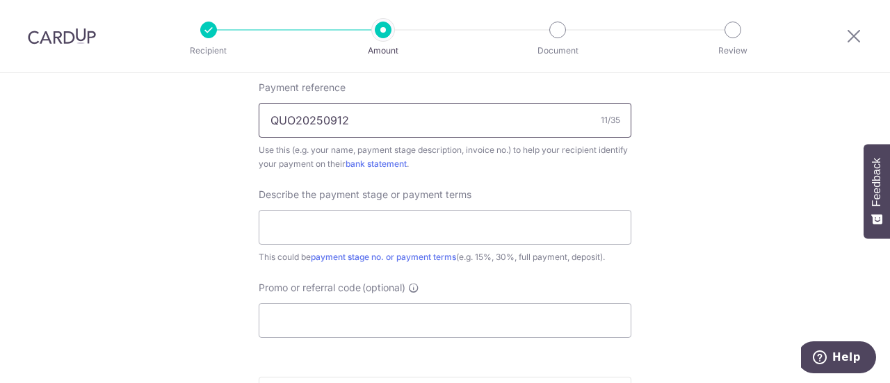
scroll to position [888, 0]
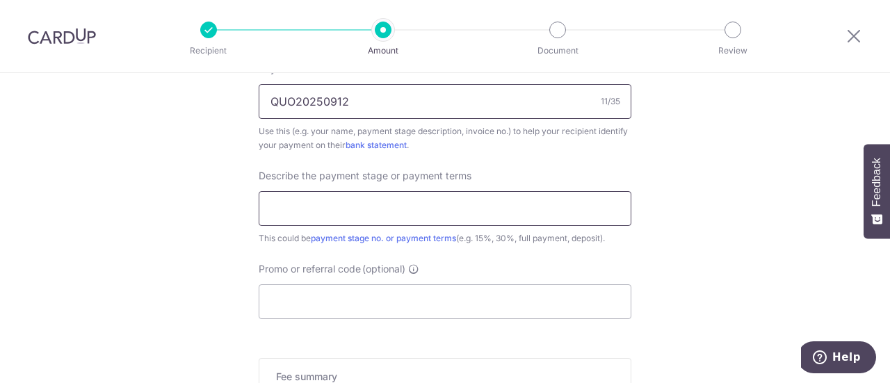
type input "QUO20250912"
click at [335, 203] on input "text" at bounding box center [445, 208] width 373 height 35
type input "Downpayment"
click at [325, 284] on input "Promo or referral code (optional)" at bounding box center [445, 301] width 373 height 35
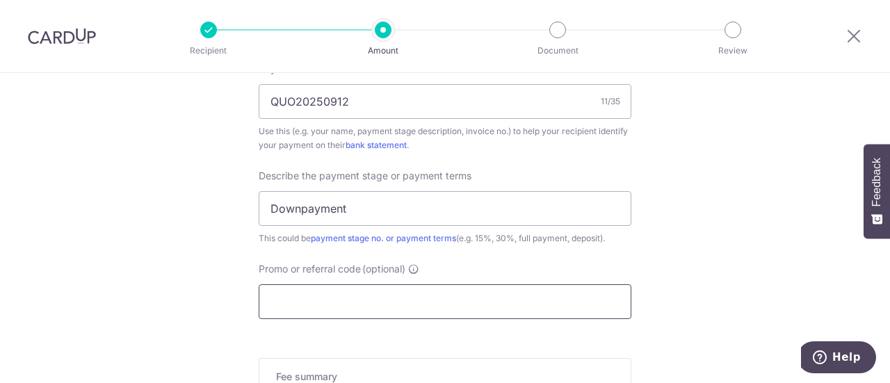
paste input "3HOME25R"
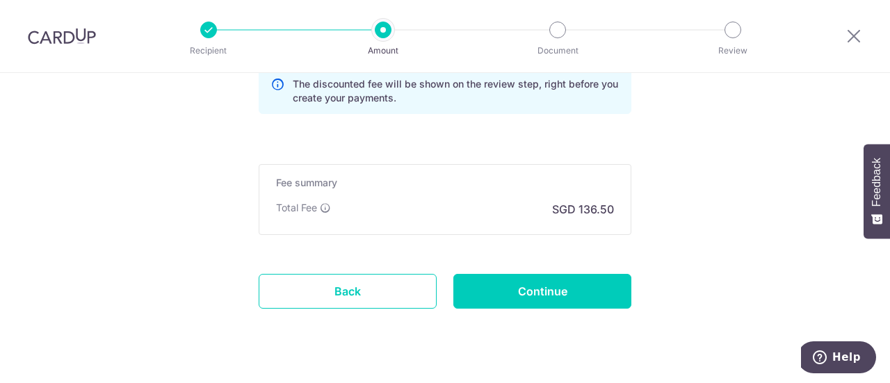
scroll to position [1145, 0]
type input "3HOME25R"
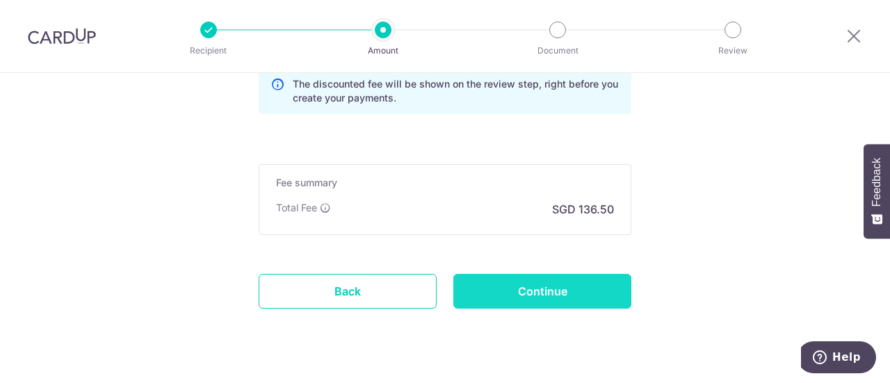
click at [555, 291] on input "Continue" at bounding box center [542, 291] width 178 height 35
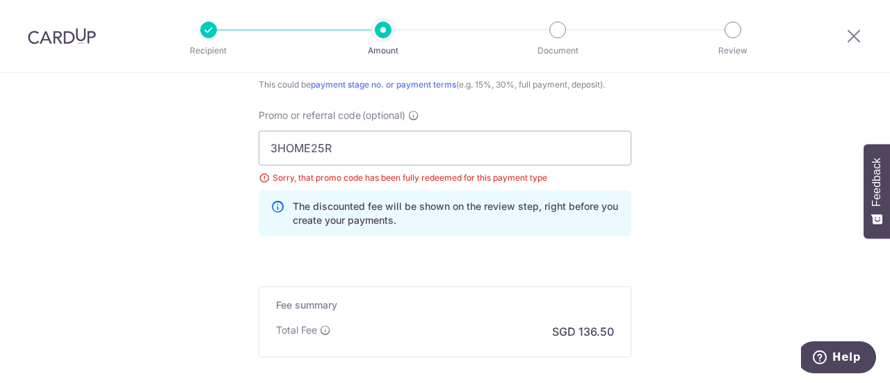
scroll to position [969, 0]
click at [499, 149] on input "3HOME25R" at bounding box center [445, 149] width 373 height 35
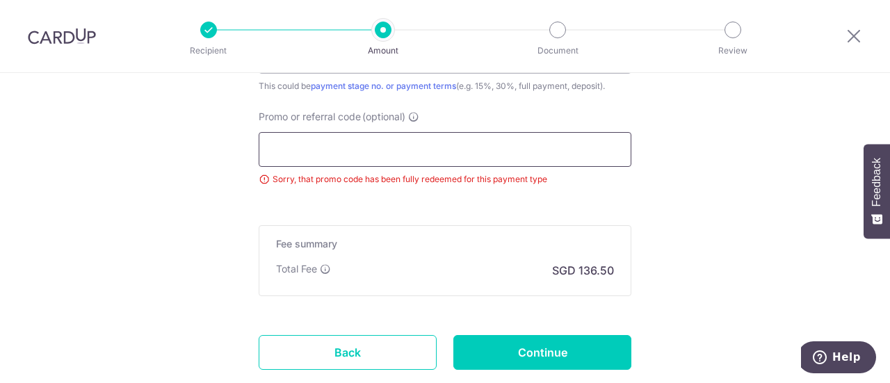
paste input "RENO25ONE"
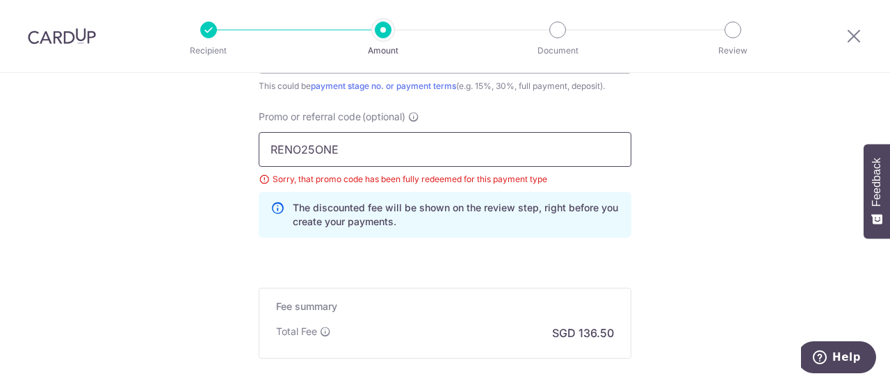
scroll to position [1119, 0]
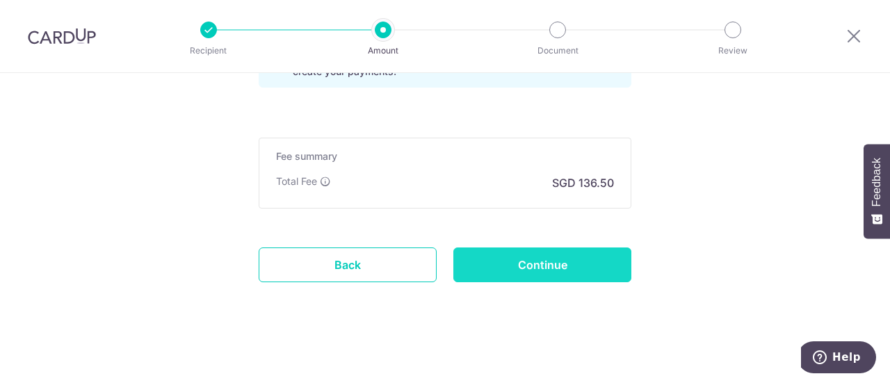
type input "RENO25ONE"
click at [554, 264] on input "Continue" at bounding box center [542, 265] width 178 height 35
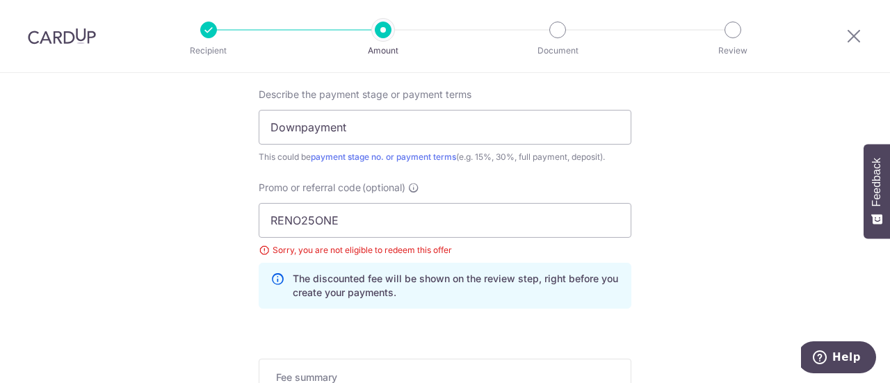
scroll to position [897, 0]
drag, startPoint x: 362, startPoint y: 214, endPoint x: 131, endPoint y: 213, distance: 230.2
paste input "C185"
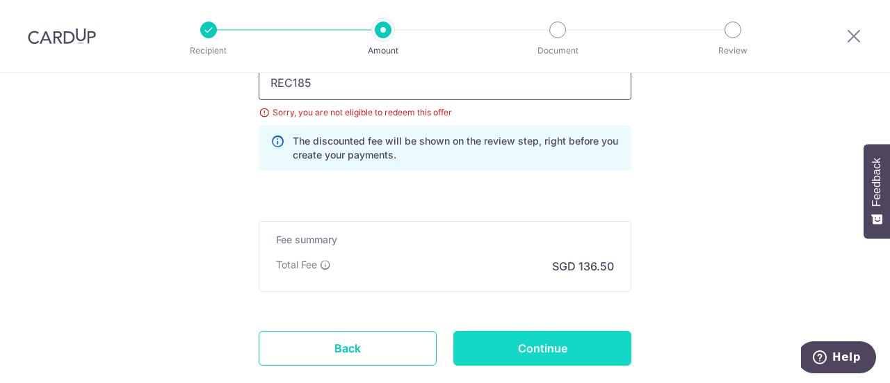
type input "REC185"
click at [516, 344] on input "Continue" at bounding box center [542, 348] width 178 height 35
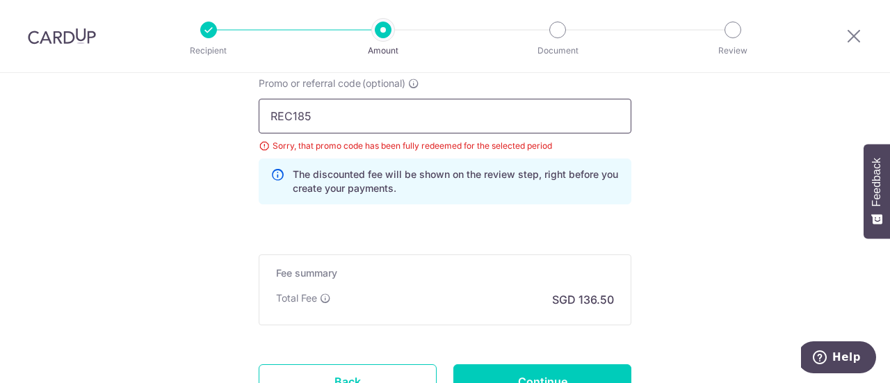
click at [364, 125] on input "REC185" at bounding box center [445, 116] width 373 height 35
paste input "OFF225"
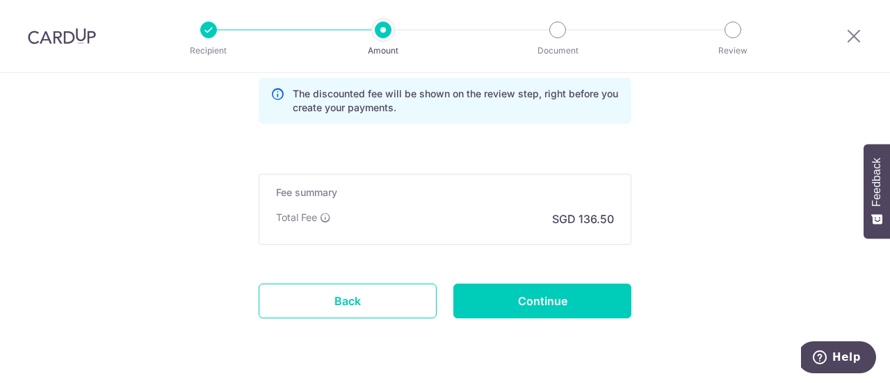
scroll to position [1085, 0]
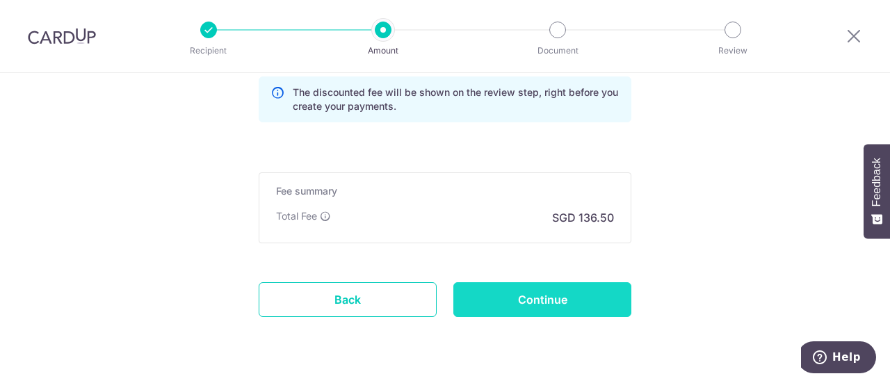
type input "OFF225"
click at [518, 296] on input "Continue" at bounding box center [542, 299] width 178 height 35
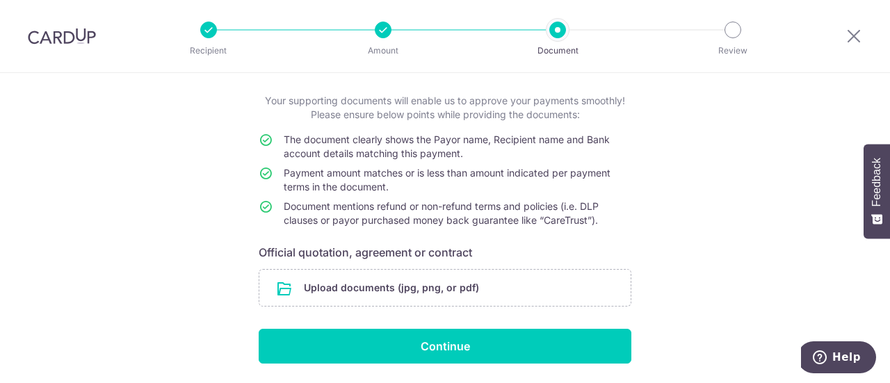
scroll to position [115, 0]
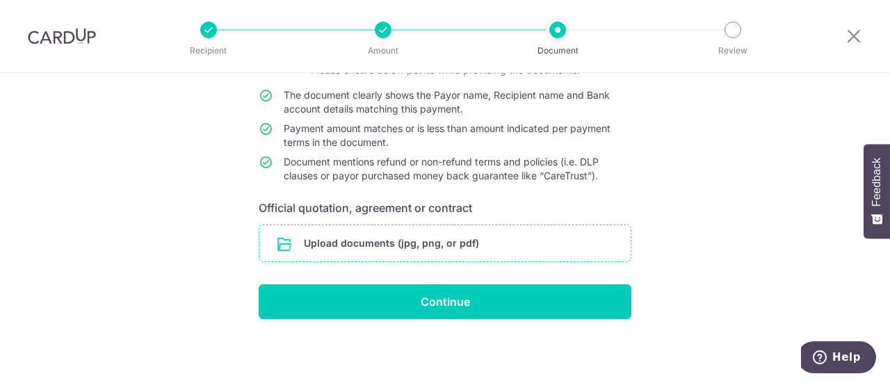
click at [480, 248] on input "file" at bounding box center [444, 243] width 371 height 36
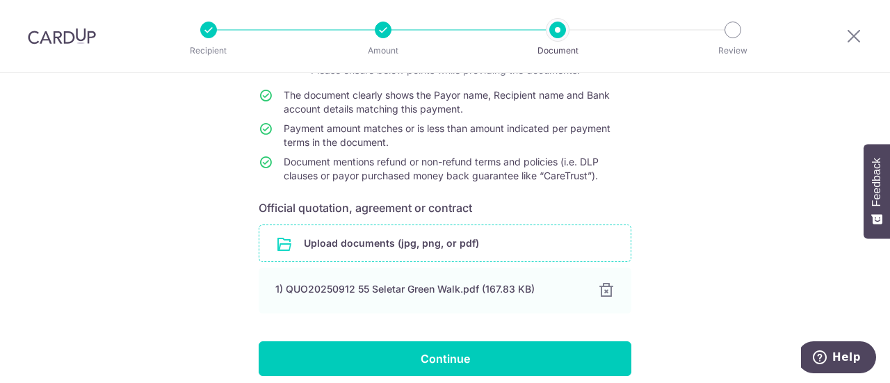
scroll to position [172, 0]
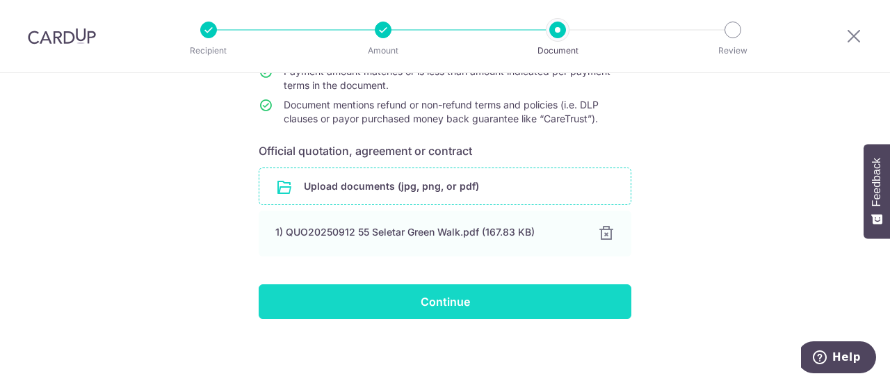
click at [542, 309] on input "Continue" at bounding box center [445, 301] width 373 height 35
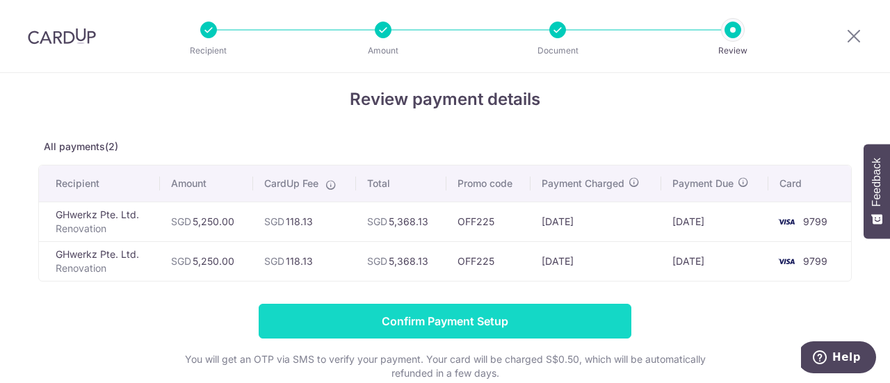
scroll to position [52, 0]
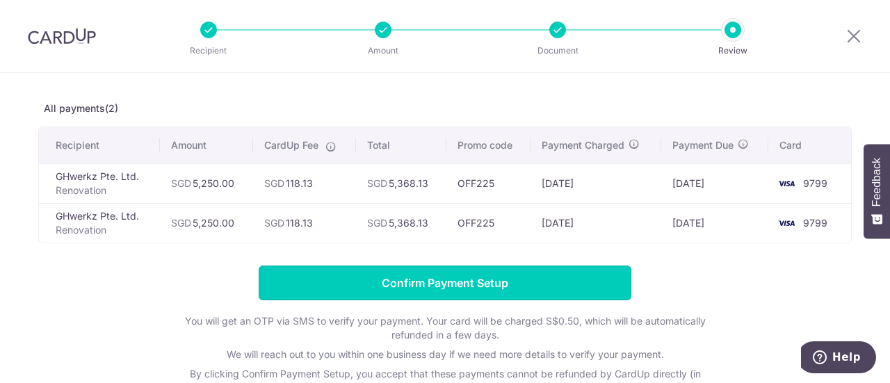
drag, startPoint x: 370, startPoint y: 283, endPoint x: 750, endPoint y: 247, distance: 381.4
click at [750, 247] on div "Review payment details All payments(2) Recipient Amount CardUp Fee Total Promo …" at bounding box center [445, 229] width 814 height 360
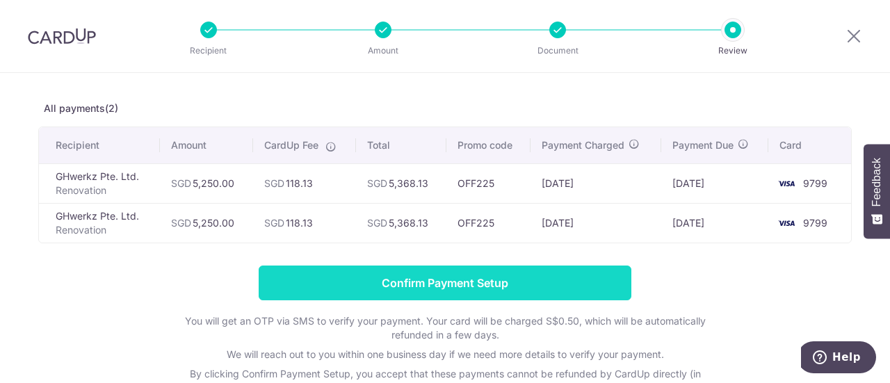
click at [576, 280] on input "Confirm Payment Setup" at bounding box center [445, 283] width 373 height 35
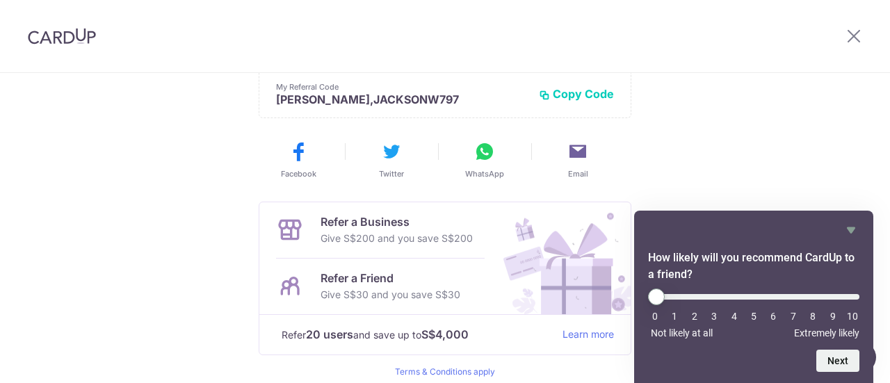
scroll to position [379, 0]
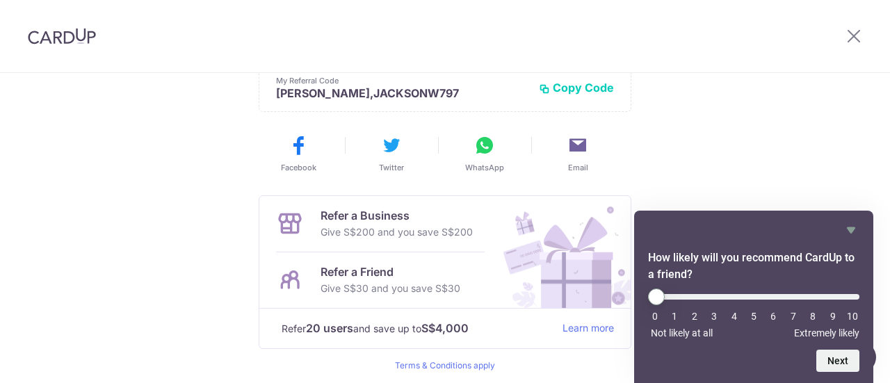
click at [826, 147] on div "Payments created! Hang tight, you’ll receive email updates on the status of the…" at bounding box center [445, 65] width 890 height 743
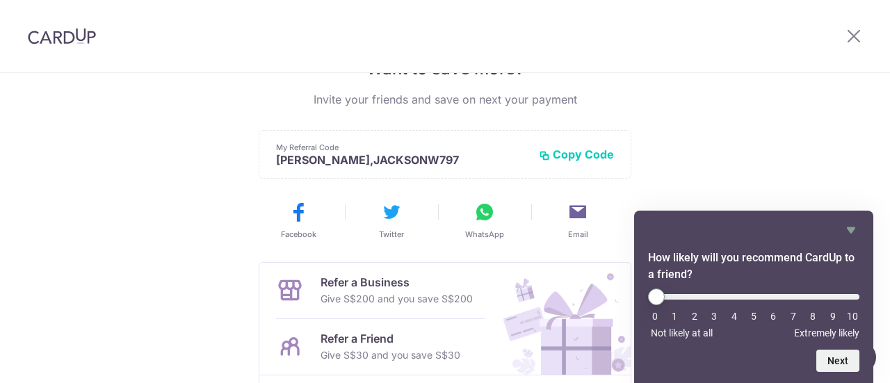
scroll to position [300, 0]
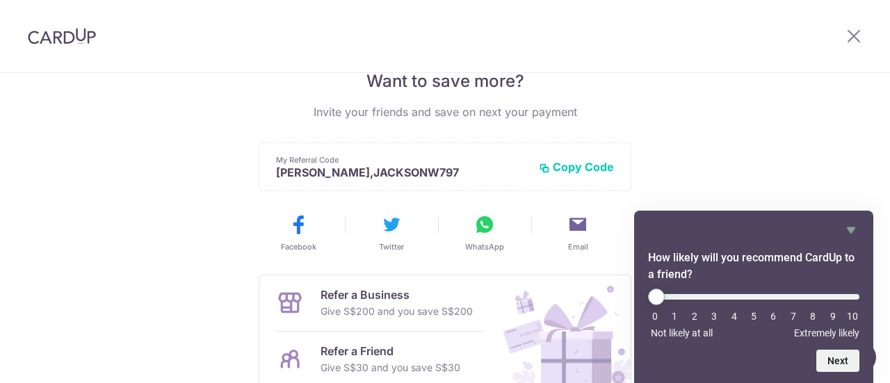
click at [592, 163] on button "Copy Code" at bounding box center [576, 167] width 75 height 14
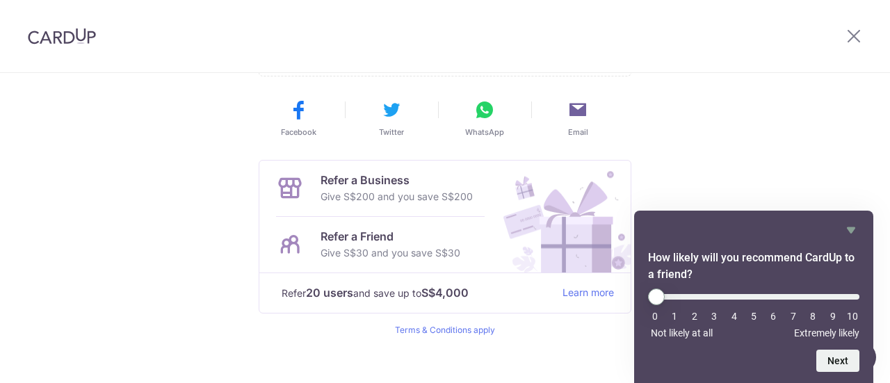
scroll to position [430, 0]
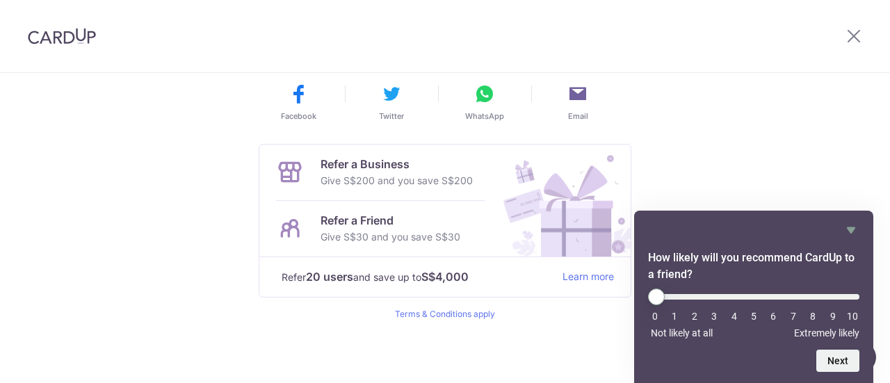
click at [366, 161] on p "Refer a Business" at bounding box center [397, 164] width 152 height 17
click at [287, 173] on icon at bounding box center [290, 173] width 28 height 28
click at [590, 177] on img at bounding box center [560, 201] width 140 height 112
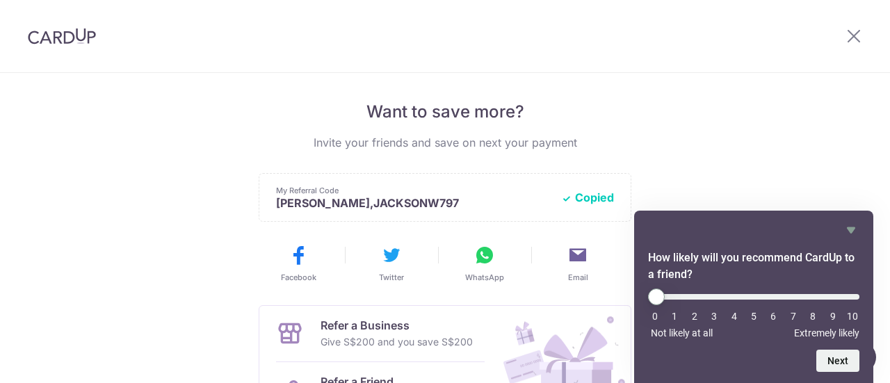
scroll to position [268, 0]
click at [474, 266] on icon at bounding box center [485, 256] width 22 height 22
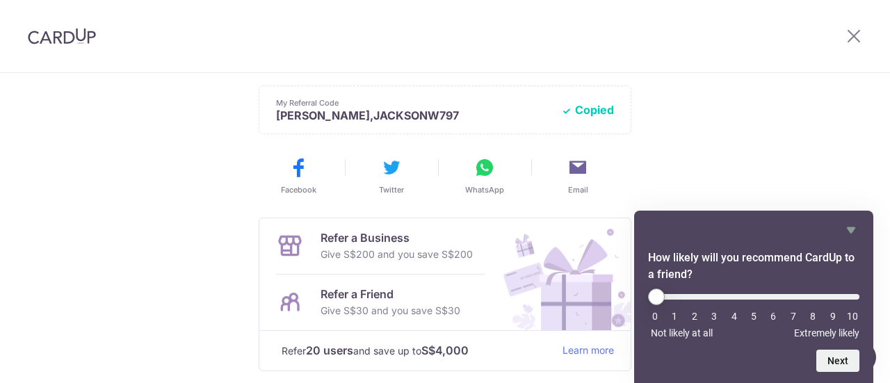
drag, startPoint x: 483, startPoint y: 172, endPoint x: 789, endPoint y: 175, distance: 306.6
click at [789, 175] on div "Payments created! Hang tight, you’ll receive email updates on the status of the…" at bounding box center [445, 87] width 890 height 743
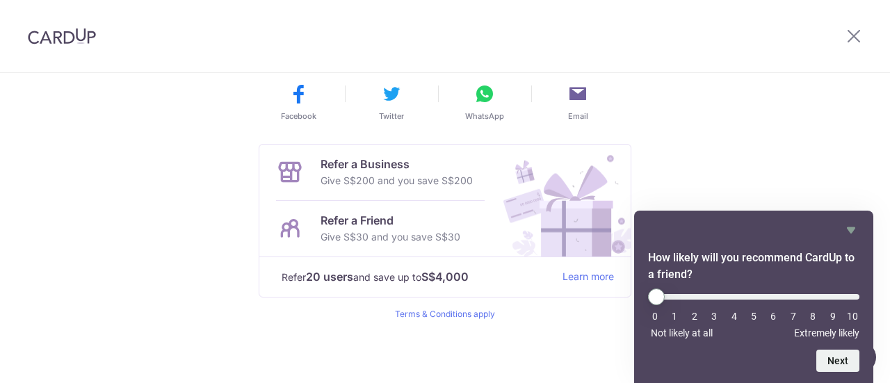
click at [570, 96] on icon at bounding box center [578, 94] width 22 height 22
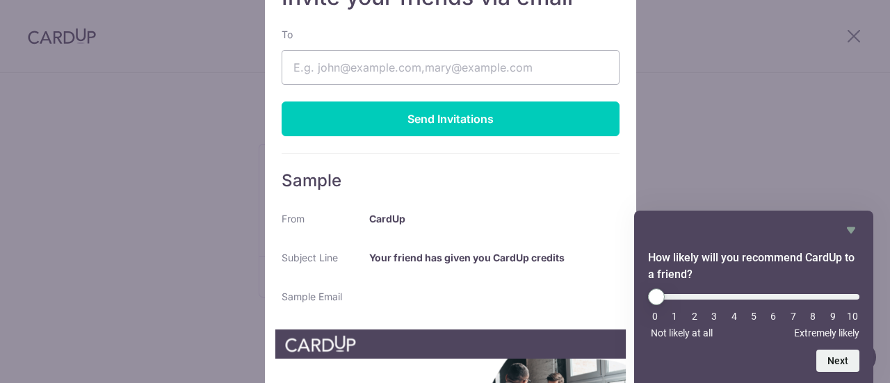
scroll to position [75, 0]
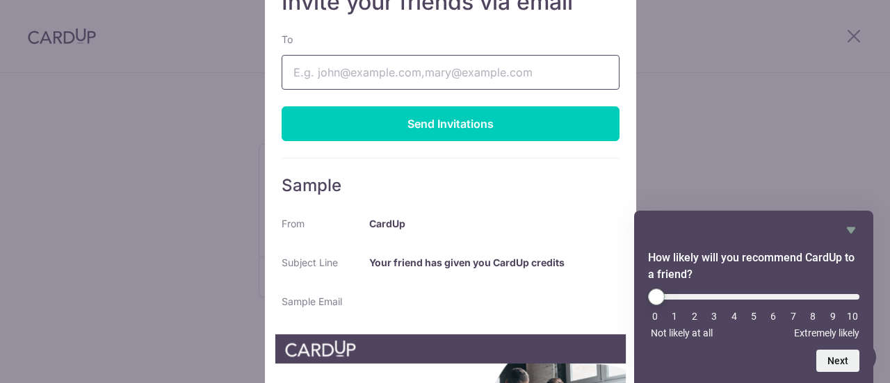
click at [402, 82] on input "To" at bounding box center [451, 72] width 338 height 35
type input "[EMAIL_ADDRESS][DOMAIN_NAME]"
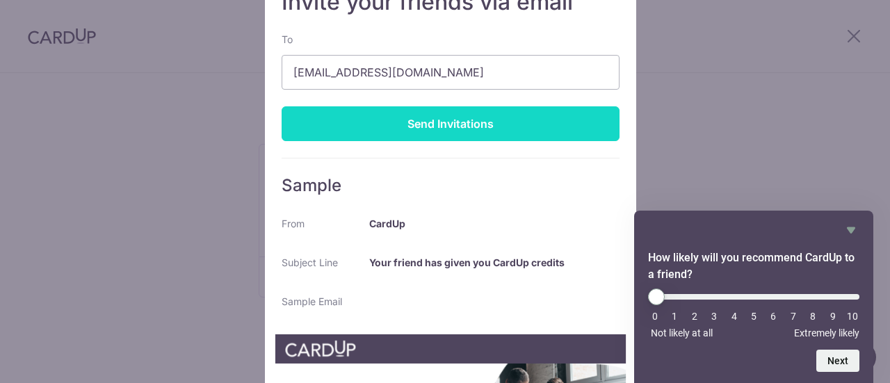
click at [408, 128] on div "Send Invitations" at bounding box center [451, 123] width 338 height 35
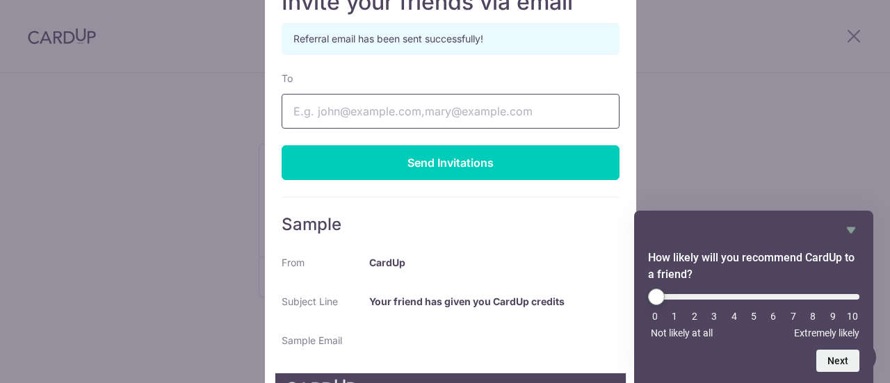
scroll to position [0, 0]
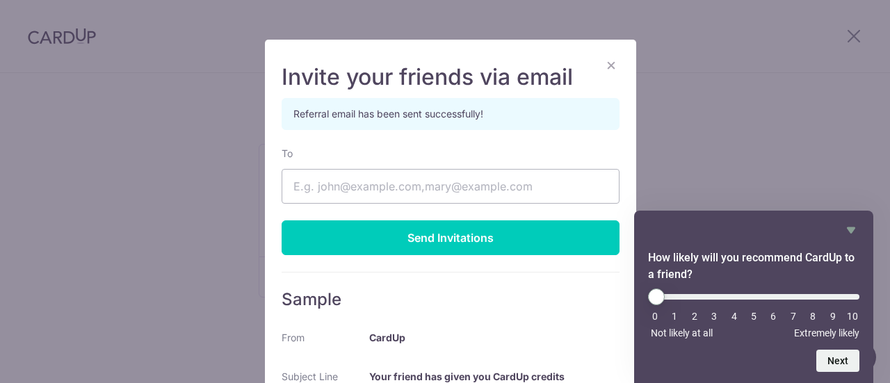
click at [604, 67] on button "×" at bounding box center [611, 64] width 17 height 17
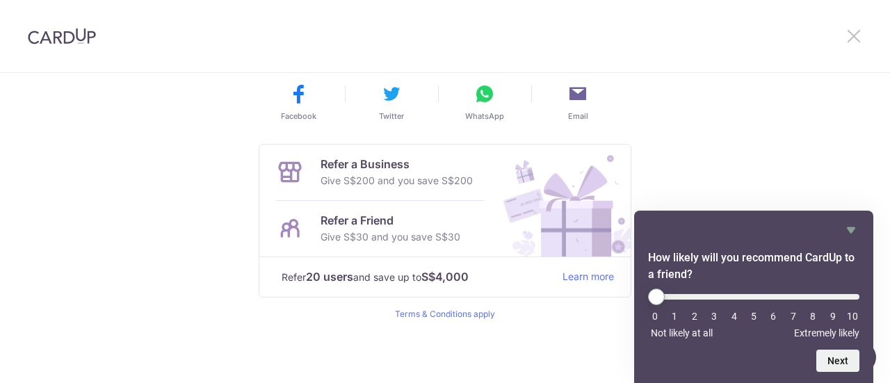
click at [855, 31] on icon at bounding box center [854, 35] width 17 height 17
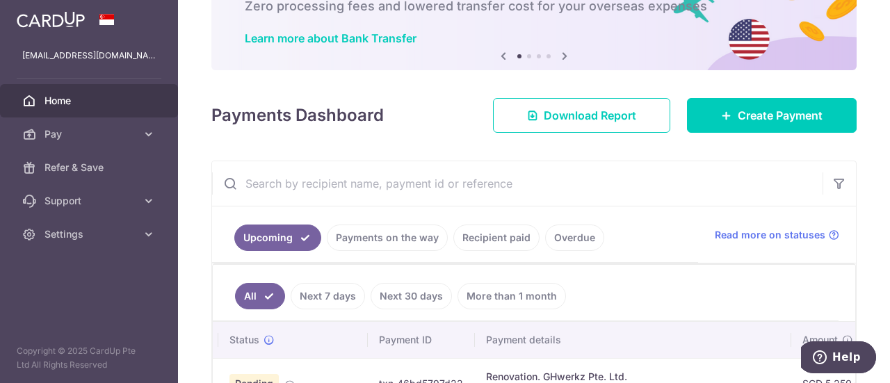
scroll to position [69, 0]
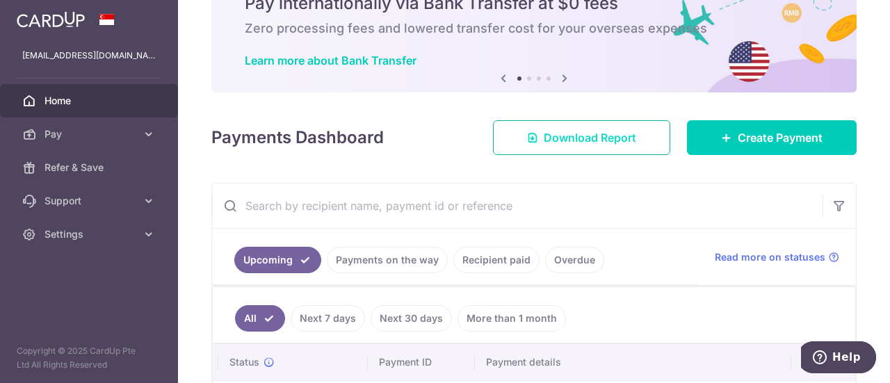
click at [556, 131] on span "Download Report" at bounding box center [590, 137] width 92 height 17
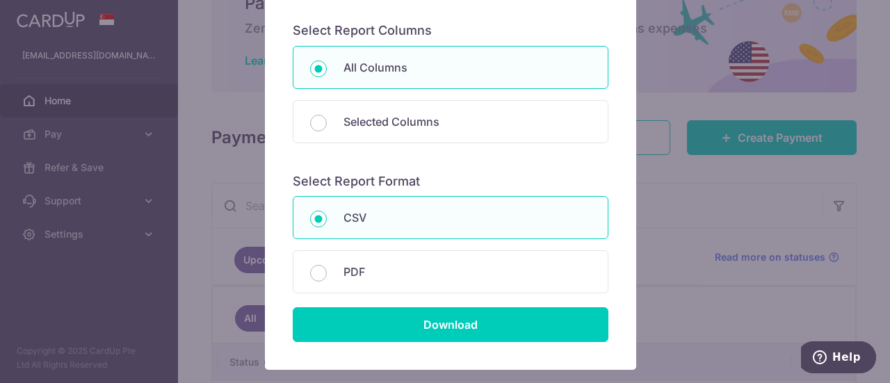
scroll to position [182, 0]
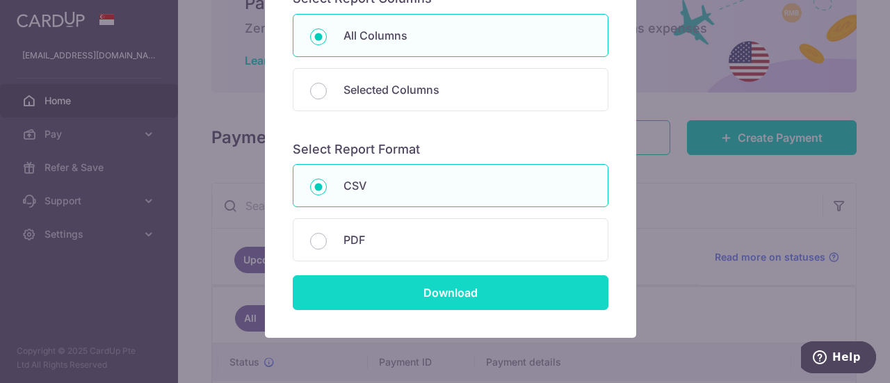
click at [408, 294] on input "Download" at bounding box center [451, 292] width 316 height 35
